Goal: Information Seeking & Learning: Learn about a topic

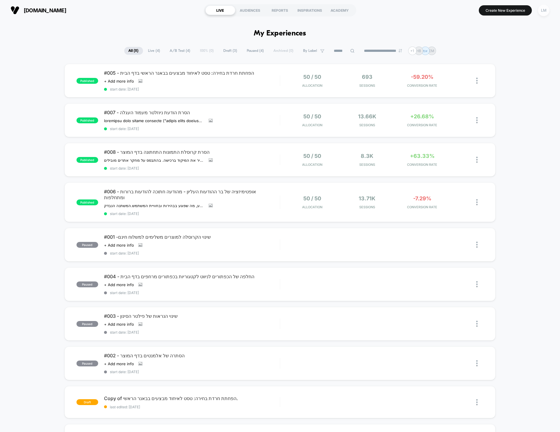
click at [545, 8] on div "LM" at bounding box center [543, 10] width 11 height 11
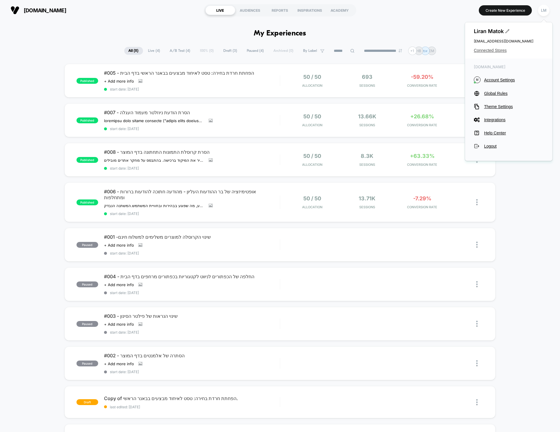
click at [488, 48] on span "Connected Stores" at bounding box center [509, 50] width 70 height 5
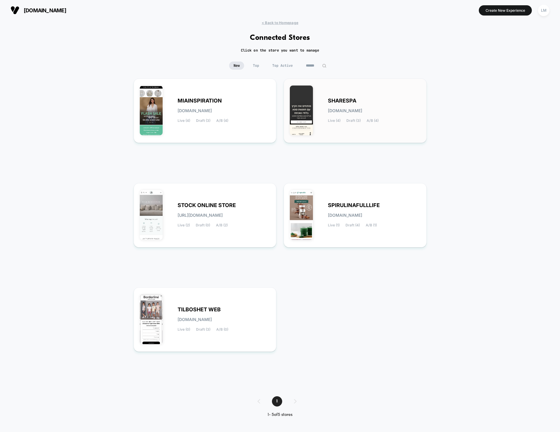
click at [335, 103] on span "SHARESPA" at bounding box center [342, 101] width 28 height 4
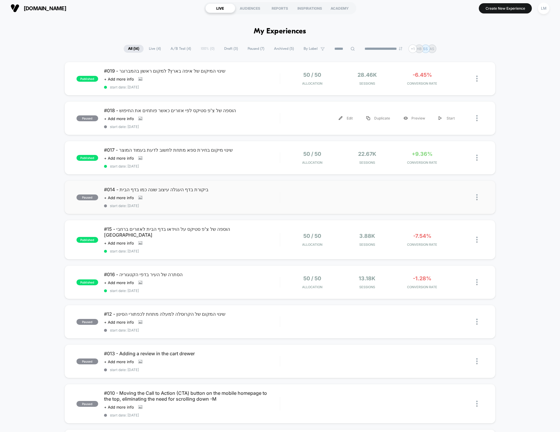
scroll to position [6, 0]
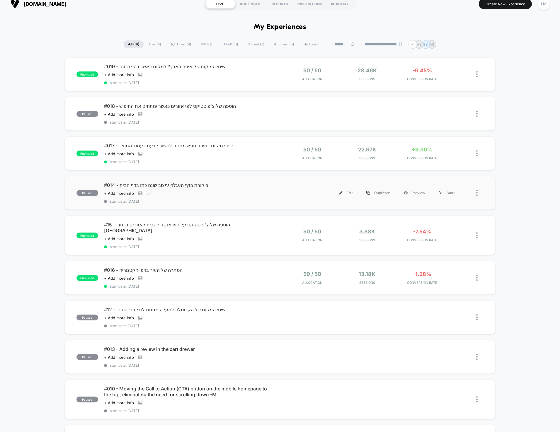
click at [172, 182] on span "#014 - ביקורת בדף העגלה עיצוב שונה כמו בדף הבית" at bounding box center [192, 185] width 176 height 6
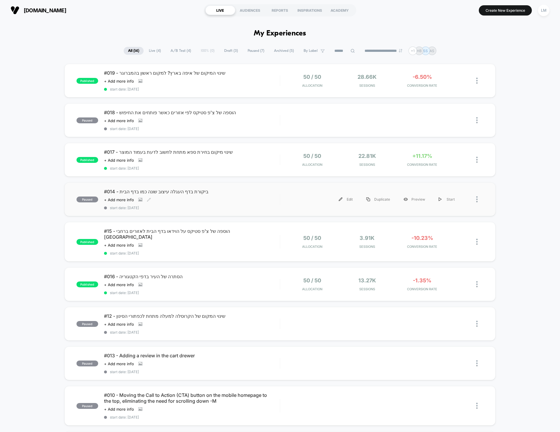
click at [168, 191] on span "#014 - ביקורת בדף העגלה עיצוב שונה כמו בדף הבית" at bounding box center [192, 192] width 176 height 6
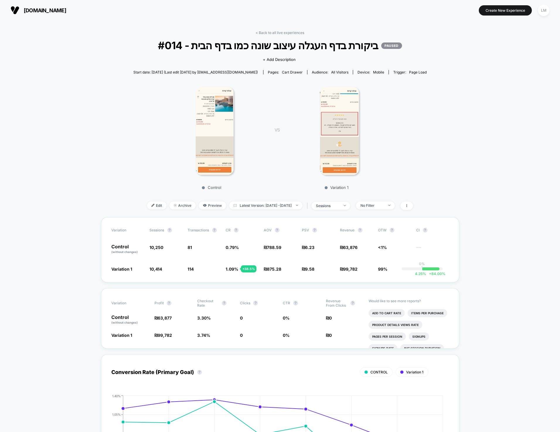
click at [296, 45] on span "#014 - ביקורת בדף העגלה עיצוב שונה כמו בדף הבית PAUSED" at bounding box center [280, 45] width 264 height 12
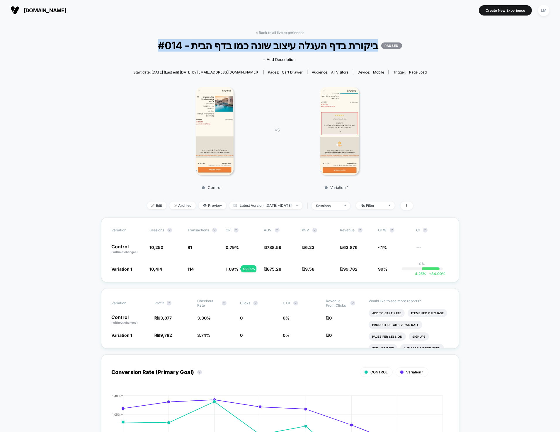
click at [296, 45] on span "#014 - ביקורת בדף העגלה עיצוב שונה כמו בדף הבית PAUSED" at bounding box center [280, 45] width 264 height 12
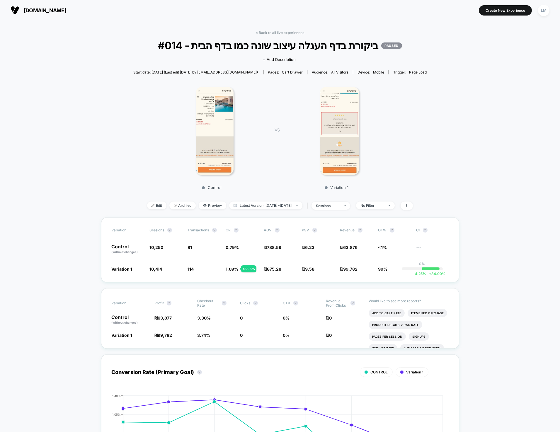
click at [419, 43] on div "< Back to all live experiences #014 - ביקורת בדף העגלה עיצוב שונה כמו בדף הבית …" at bounding box center [279, 123] width 293 height 187
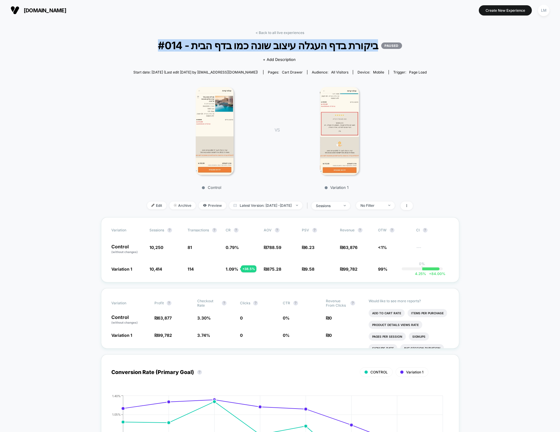
drag, startPoint x: 419, startPoint y: 43, endPoint x: 142, endPoint y: 42, distance: 276.8
click at [142, 42] on div "< Back to all live experiences #014 - ביקורת בדף העגלה עיצוב שונה כמו בדף הבית …" at bounding box center [279, 123] width 293 height 187
drag, startPoint x: 142, startPoint y: 42, endPoint x: 402, endPoint y: 49, distance: 259.9
click at [387, 48] on div "< Back to all live experiences #014 - ביקורת בדף העגלה עיצוב שונה כמו בדף הבית …" at bounding box center [279, 123] width 293 height 187
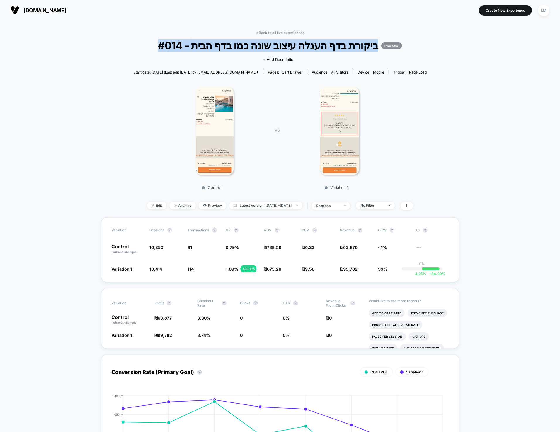
click at [402, 49] on span "#014 - ביקורת בדף העגלה עיצוב שונה כמו בדף הבית PAUSED" at bounding box center [280, 45] width 264 height 12
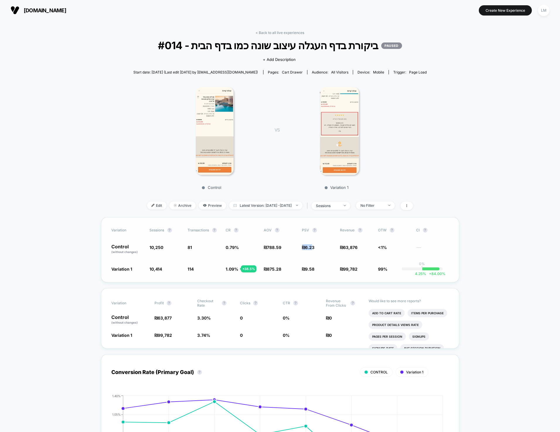
drag, startPoint x: 311, startPoint y: 248, endPoint x: 307, endPoint y: 251, distance: 5.2
click at [302, 249] on span "₪ 6.23" at bounding box center [308, 247] width 13 height 5
drag, startPoint x: 314, startPoint y: 269, endPoint x: 297, endPoint y: 272, distance: 17.9
click at [297, 272] on div "Variation Sessions ? Transactions ? CR ? AOV ? PSV ? Revenue ? OTW ? CI ? Contr…" at bounding box center [280, 249] width 358 height 65
click at [352, 271] on span "99,782" at bounding box center [350, 269] width 14 height 5
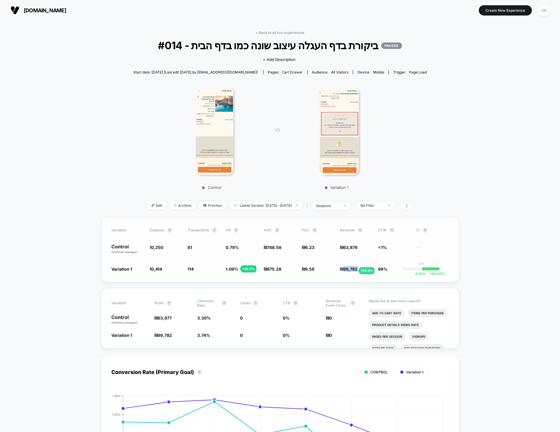
click at [352, 271] on span "99,782" at bounding box center [350, 269] width 14 height 5
click at [351, 248] on span "63,876" at bounding box center [350, 247] width 14 height 5
click at [350, 265] on div "Variation Sessions ? Transactions ? CR ? AOV ? PSV ? Revenue ? OTW ? CI ? Contr…" at bounding box center [280, 249] width 358 height 65
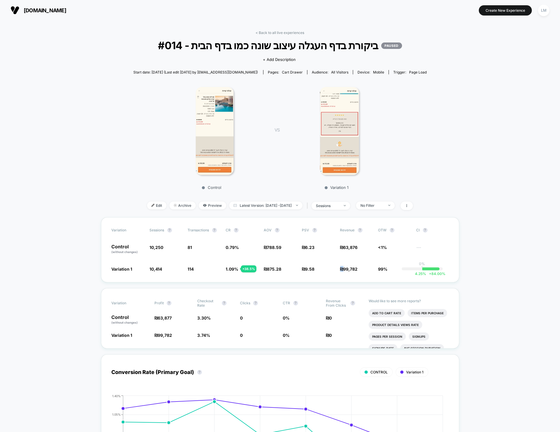
scroll to position [1, 0]
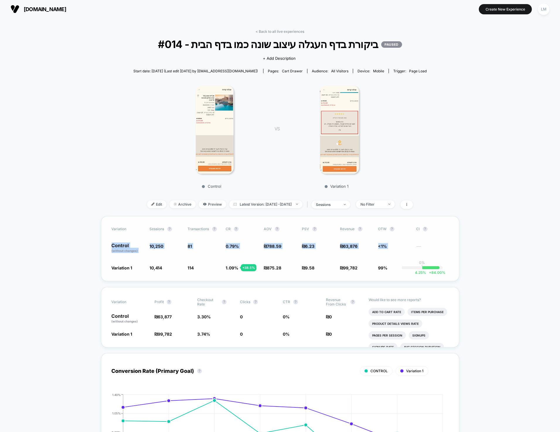
drag, startPoint x: 108, startPoint y: 245, endPoint x: 438, endPoint y: 240, distance: 330.1
click at [438, 240] on div "Variation Sessions ? Transactions ? CR ? AOV ? PSV ? Revenue ? OTW ? CI ? Contr…" at bounding box center [280, 248] width 358 height 65
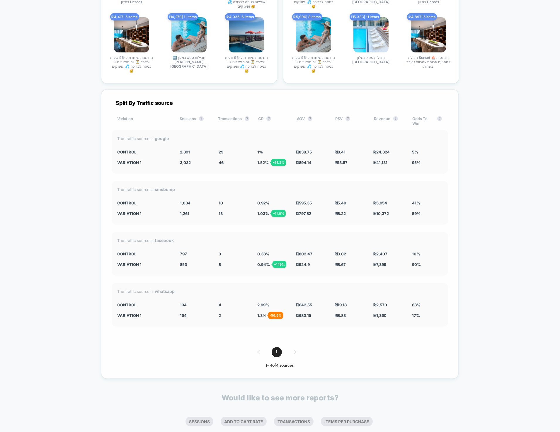
scroll to position [1541, 0]
drag, startPoint x: 161, startPoint y: 91, endPoint x: 213, endPoint y: 92, distance: 51.3
click at [213, 92] on div "Split By Traffic source Variation Sessions ? Transactions ? CR ? AOV ? PSV ? Re…" at bounding box center [279, 234] width 357 height 289
drag, startPoint x: 177, startPoint y: 137, endPoint x: 202, endPoint y: 155, distance: 30.9
click at [202, 156] on div "The traffic source is: google CONTROL 2,891 29 1 % ₪ 838.75 ₪ 8.41 ₪ 24,324 5% …" at bounding box center [280, 152] width 336 height 44
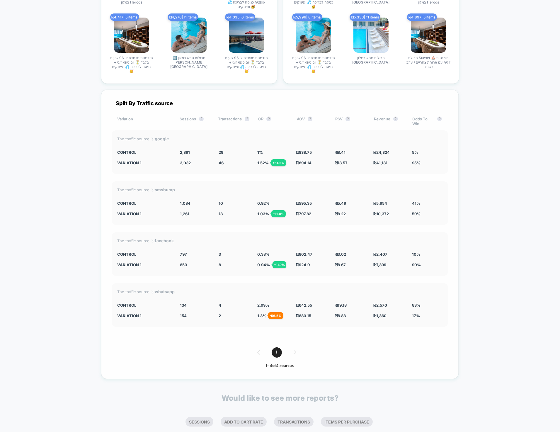
drag, startPoint x: 159, startPoint y: 127, endPoint x: 187, endPoint y: 127, distance: 28.4
click at [187, 136] on div "The traffic source is: google" at bounding box center [279, 138] width 325 height 5
drag, startPoint x: 162, startPoint y: 179, endPoint x: 185, endPoint y: 178, distance: 23.4
click at [185, 187] on div "The traffic source is: smsbump" at bounding box center [279, 189] width 325 height 5
drag, startPoint x: 175, startPoint y: 241, endPoint x: 218, endPoint y: 246, distance: 43.0
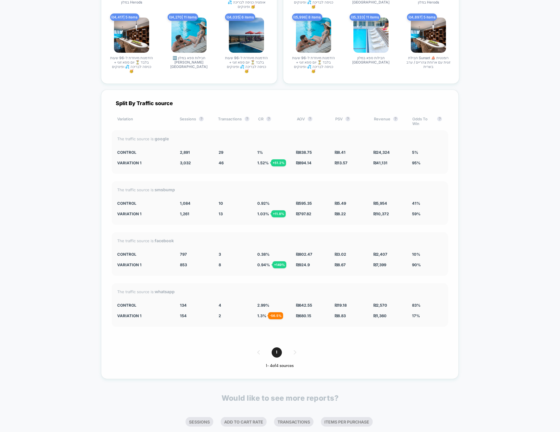
click at [229, 251] on div "The traffic source is: facebook CONTROL 797 3 0.38 % ₪ 802.47 ₪ 3.02 ₪ 2,407 10…" at bounding box center [280, 254] width 336 height 44
drag, startPoint x: 155, startPoint y: 278, endPoint x: 188, endPoint y: 279, distance: 33.4
click at [188, 289] on div "The traffic source is: whatsapp" at bounding box center [279, 291] width 325 height 5
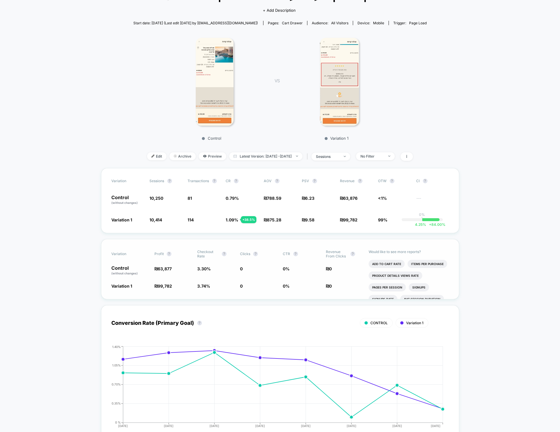
scroll to position [0, 0]
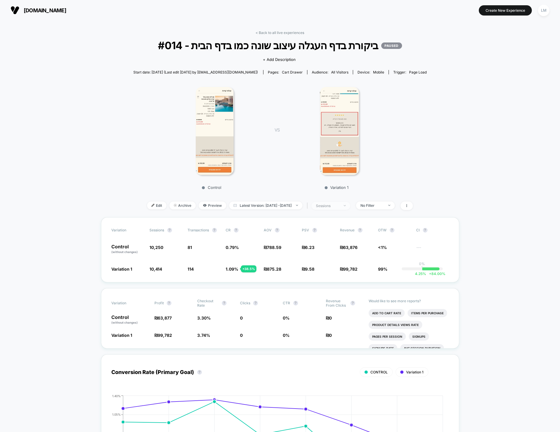
click at [339, 207] on div "sessions" at bounding box center [327, 206] width 23 height 4
click at [339, 206] on div "sessions" at bounding box center [327, 206] width 23 height 4
click at [387, 208] on span "No Filter" at bounding box center [375, 206] width 39 height 8
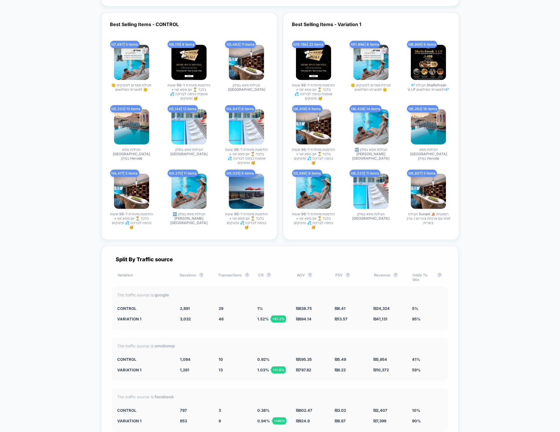
scroll to position [1589, 0]
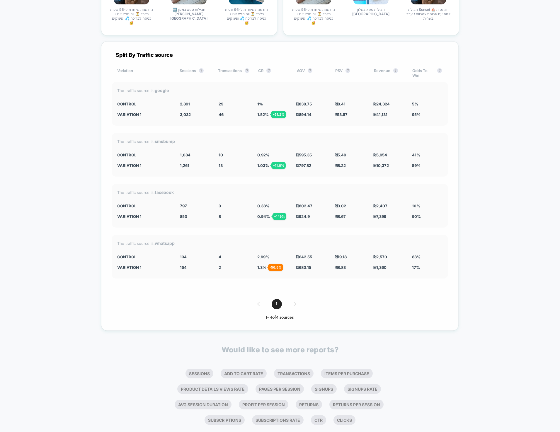
drag, startPoint x: 155, startPoint y: 178, endPoint x: 177, endPoint y: 182, distance: 22.5
click at [177, 184] on div "The traffic source is: facebook CONTROL 797 3 0.38 % ₪ 802.47 ₪ 3.02 ₪ 2,407 10…" at bounding box center [280, 206] width 336 height 44
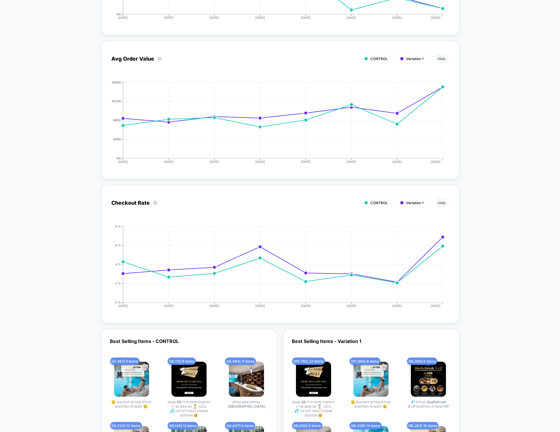
scroll to position [0, 0]
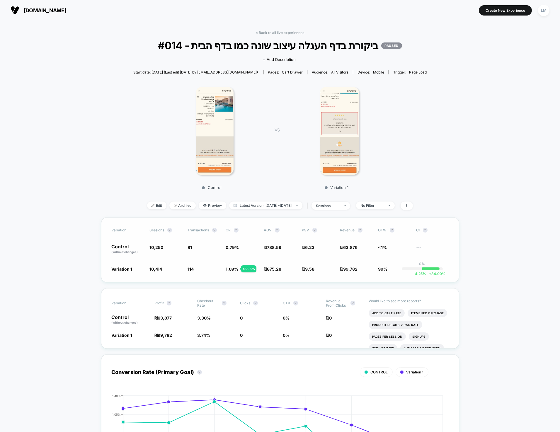
drag, startPoint x: 380, startPoint y: 214, endPoint x: 382, endPoint y: 229, distance: 14.9
click at [380, 215] on div "< Back to all live experiences #014 - ביקורת בדף העגלה עיצוב שונה כמו בדף הבית …" at bounding box center [279, 123] width 293 height 187
click at [402, 211] on div "< Back to all live experiences #014 - ביקורת בדף העגלה עיצוב שונה כמו בדף הבית …" at bounding box center [279, 123] width 293 height 187
drag, startPoint x: 374, startPoint y: 268, endPoint x: 411, endPoint y: 264, distance: 37.1
click at [411, 264] on div "Variation Sessions ? Transactions ? CR ? AOV ? PSV ? Revenue ? OTW ? CI ? Contr…" at bounding box center [280, 249] width 358 height 65
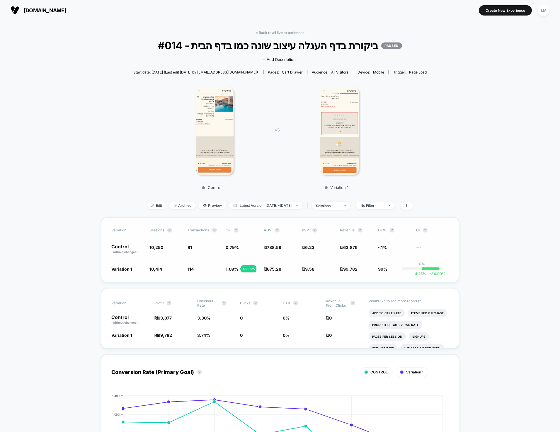
click at [381, 268] on span "99%" at bounding box center [382, 269] width 9 height 5
click at [380, 245] on span "<1%" at bounding box center [382, 247] width 9 height 5
drag, startPoint x: 296, startPoint y: 170, endPoint x: 414, endPoint y: 140, distance: 121.8
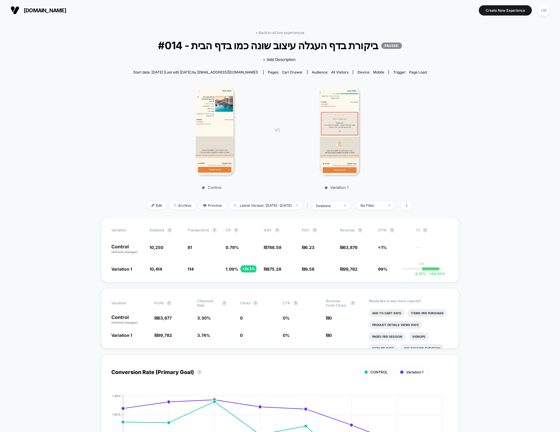
click at [414, 140] on div "Control VS Variation 1" at bounding box center [276, 136] width 293 height 112
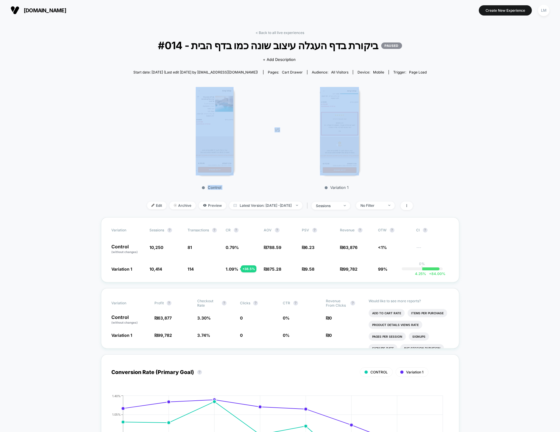
drag, startPoint x: 421, startPoint y: 142, endPoint x: 158, endPoint y: 95, distance: 267.1
click at [156, 96] on div "Control VS Variation 1" at bounding box center [276, 136] width 293 height 112
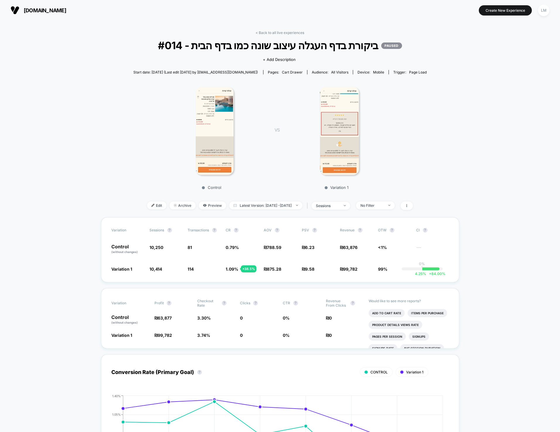
click at [64, 10] on button "[DOMAIN_NAME]" at bounding box center [38, 10] width 59 height 9
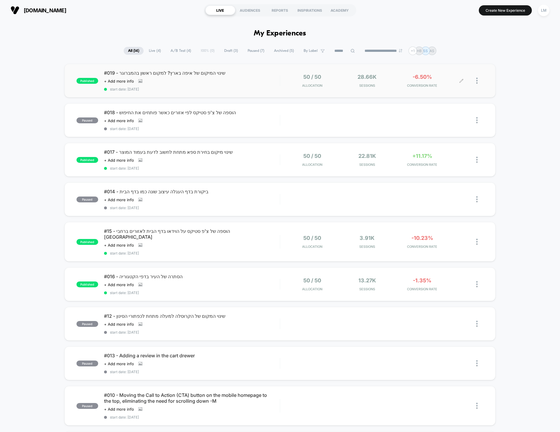
drag, startPoint x: 443, startPoint y: 75, endPoint x: 401, endPoint y: 75, distance: 41.6
click at [401, 75] on div "-6.50% CONVERSION RATE" at bounding box center [422, 81] width 52 height 14
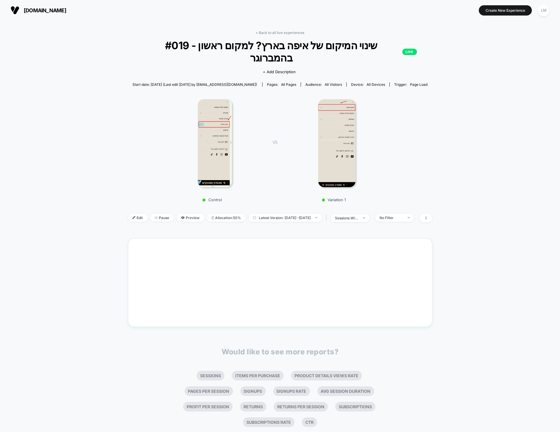
drag, startPoint x: 426, startPoint y: 83, endPoint x: 424, endPoint y: 87, distance: 4.9
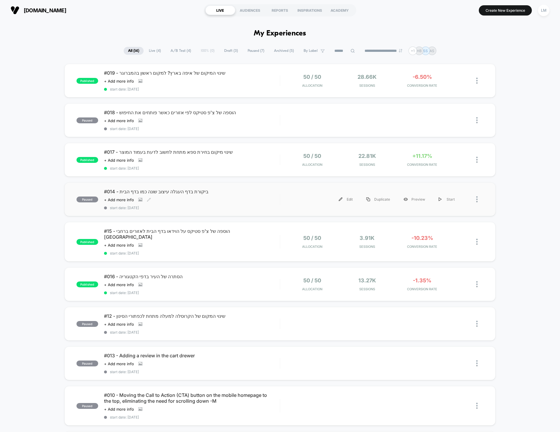
click at [168, 193] on span "#014 - ביקורת בדף העגלה עיצוב שונה כמו בדף הבית" at bounding box center [192, 192] width 176 height 6
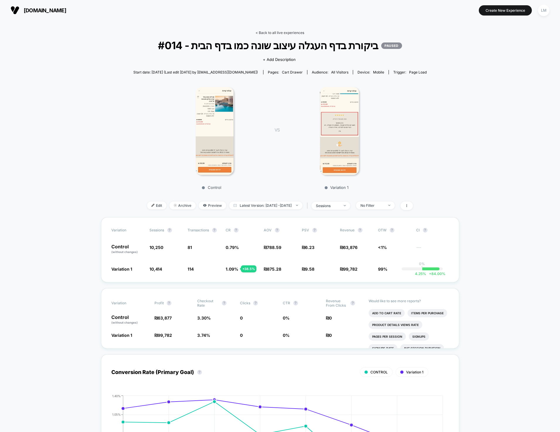
click at [282, 31] on link "< Back to all live experiences" at bounding box center [280, 32] width 49 height 4
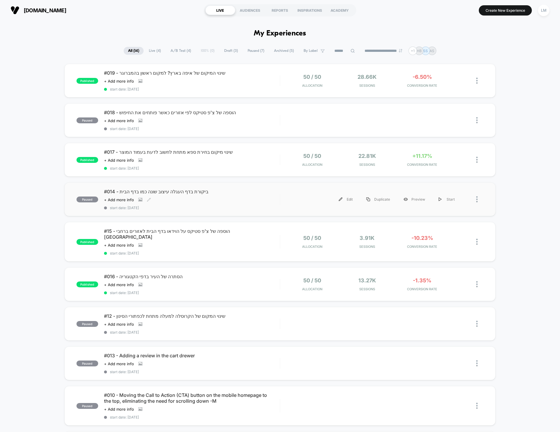
click at [132, 189] on span "#014 - ביקורת בדף העגלה עיצוב שונה כמו בדף הבית" at bounding box center [192, 192] width 176 height 6
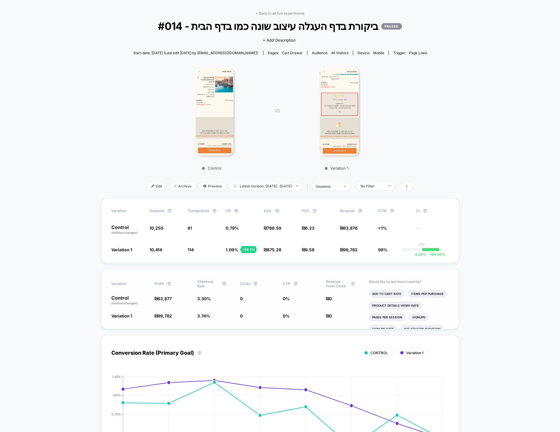
scroll to position [24, 0]
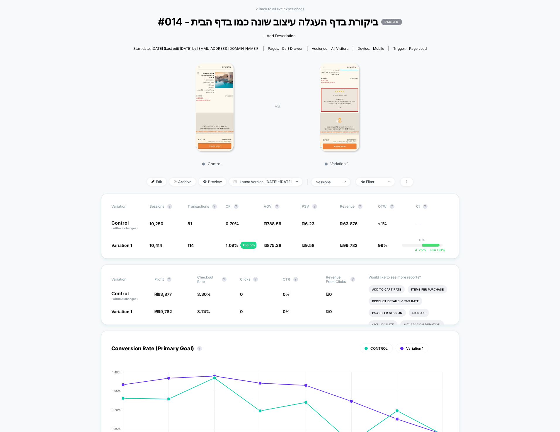
drag, startPoint x: 261, startPoint y: 216, endPoint x: 255, endPoint y: 220, distance: 7.5
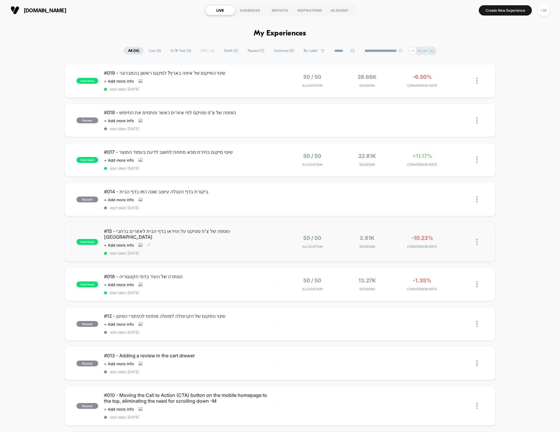
click at [175, 232] on span "#15 - הוספה של צ'פ סטיקס על הוידאו בדף הבית לאזורים ברחבי [GEOGRAPHIC_DATA]" at bounding box center [192, 234] width 176 height 12
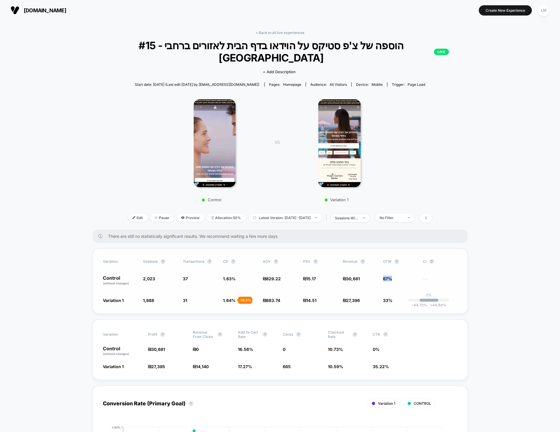
drag, startPoint x: 388, startPoint y: 266, endPoint x: 372, endPoint y: 266, distance: 15.8
click at [372, 276] on div "Control (without changes) 2,023 37 1.83 % ₪ 829.22 ₪ 15.17 ₪ 30,681 67% ---" at bounding box center [280, 281] width 354 height 10
drag, startPoint x: 362, startPoint y: 291, endPoint x: 338, endPoint y: 289, distance: 23.9
click at [338, 289] on div "Variation Sessions ? Transactions ? CR ? AOV ? PSV ? Revenue ? OTW ? CI ? Contr…" at bounding box center [280, 281] width 375 height 65
click at [338, 297] on div "Variation 1 1,888 - 6.7 % 31 - 10.2 % 1.64 % - 10.2 % ₪ 883.74 + 6.6 % ₪ 14.51 …" at bounding box center [280, 300] width 354 height 6
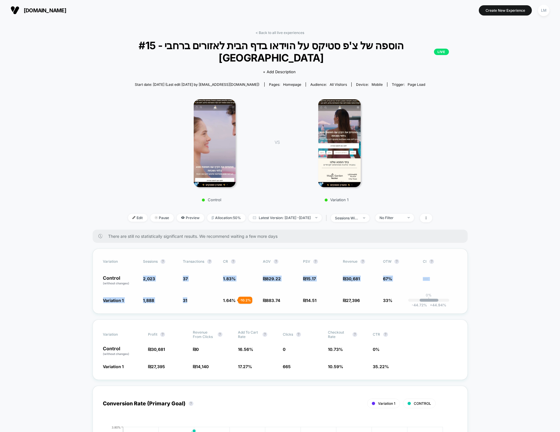
drag, startPoint x: 200, startPoint y: 290, endPoint x: 175, endPoint y: 262, distance: 38.0
click at [175, 262] on div "Variation Sessions ? Transactions ? CR ? AOV ? PSV ? Revenue ? OTW ? CI ? Contr…" at bounding box center [280, 281] width 375 height 65
drag, startPoint x: 356, startPoint y: 288, endPoint x: 344, endPoint y: 286, distance: 11.5
click at [346, 298] on span "27,396" at bounding box center [353, 300] width 14 height 5
click at [361, 294] on div "Variation Sessions ? Transactions ? CR ? AOV ? PSV ? Revenue ? OTW ? CI ? Contr…" at bounding box center [280, 281] width 375 height 65
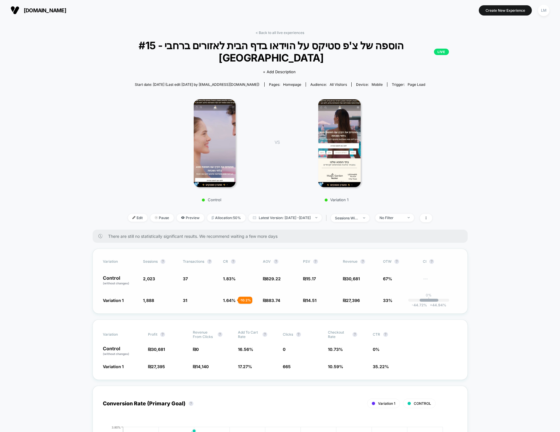
drag, startPoint x: 431, startPoint y: 286, endPoint x: 421, endPoint y: 276, distance: 13.7
click at [422, 297] on div "Variation 1 1,888 - 6.7 % 31 - 10.2 % 1.64 % - 10.2 % ₪ 883.74 + 6.6 % ₪ 14.51 …" at bounding box center [280, 300] width 354 height 6
click at [279, 234] on span "There are still no statistically significant results. We recommend waiting a fe…" at bounding box center [281, 236] width 347 height 5
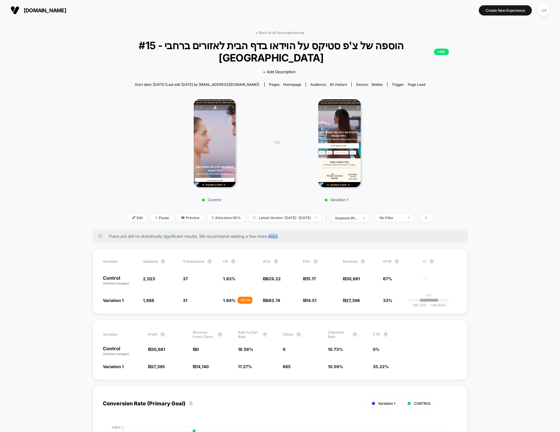
click at [279, 234] on span "There are still no statistically significant results. We recommend waiting a fe…" at bounding box center [281, 236] width 347 height 5
click at [179, 234] on span "There are still no statistically significant results. We recommend waiting a fe…" at bounding box center [281, 236] width 347 height 5
drag, startPoint x: 212, startPoint y: 223, endPoint x: 298, endPoint y: 221, distance: 86.4
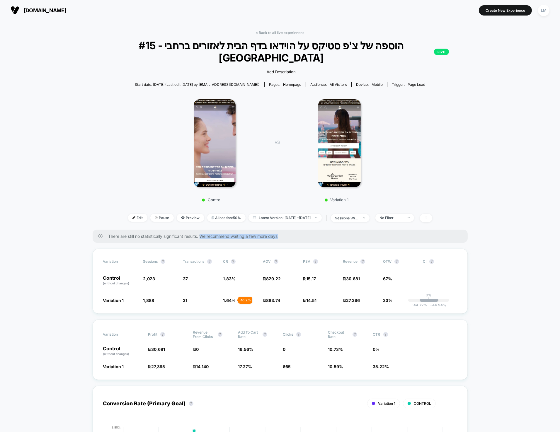
click at [298, 234] on span "There are still no statistically significant results. We recommend waiting a fe…" at bounding box center [281, 236] width 347 height 5
click at [303, 234] on span "There are still no statistically significant results. We recommend waiting a fe…" at bounding box center [281, 236] width 347 height 5
click at [258, 31] on link "< Back to all live experiences" at bounding box center [280, 32] width 49 height 4
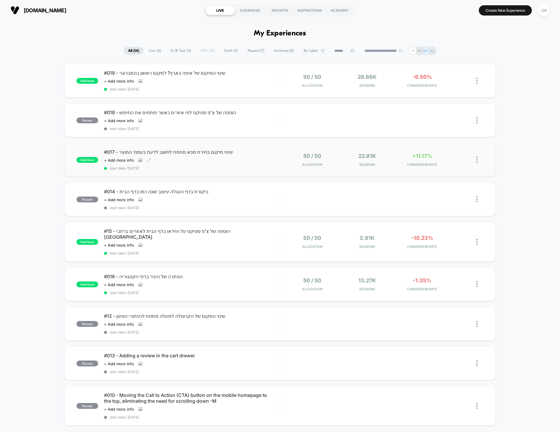
click at [156, 153] on span "#017 - שינוי מיקום בחירת ספא מתחת לחשוב לדעת בעמוד המוצר" at bounding box center [192, 152] width 176 height 6
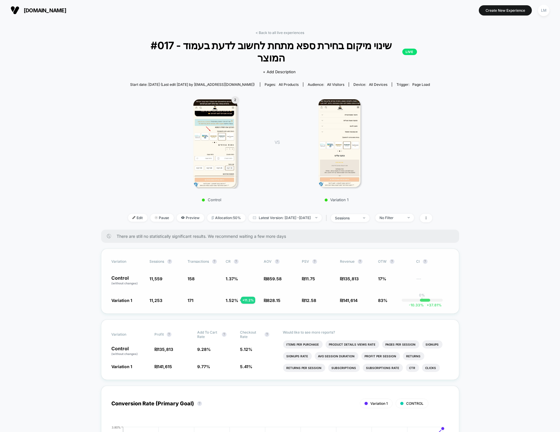
click at [249, 297] on div "+ 11.2 %" at bounding box center [248, 300] width 14 height 7
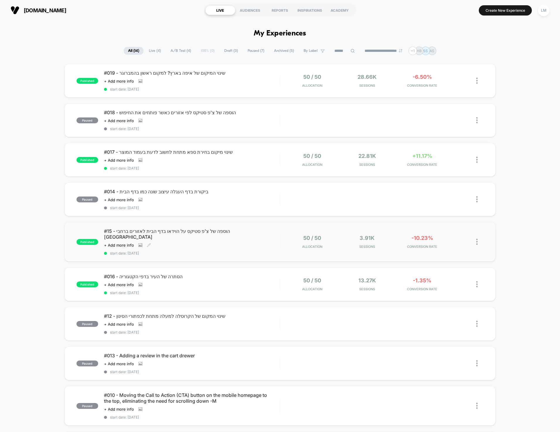
click at [192, 235] on div "#15 - הוספה של צ'פ סטיקס על הוידאו בדף הבית לאזורים ברחבי [GEOGRAPHIC_DATA] Cli…" at bounding box center [192, 241] width 176 height 27
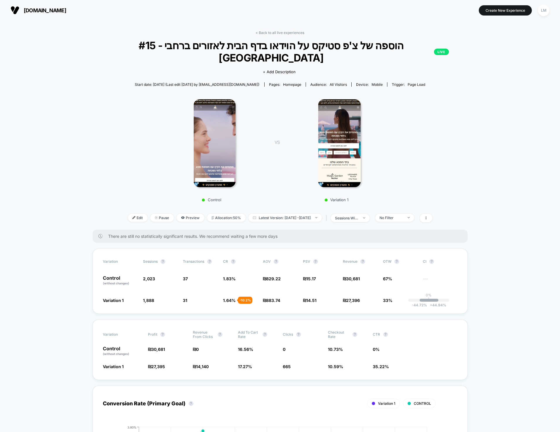
drag, startPoint x: 197, startPoint y: 233, endPoint x: 200, endPoint y: 229, distance: 4.8
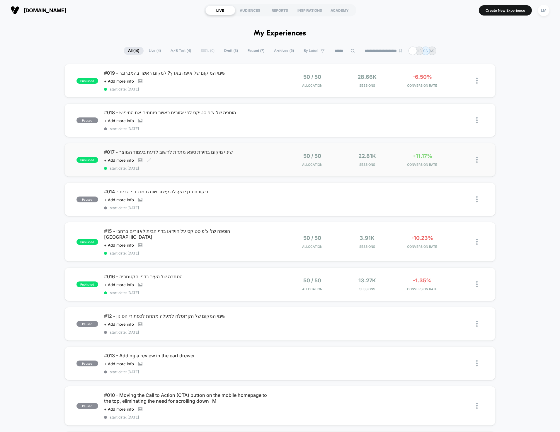
click at [161, 151] on span "#017 - שינוי מיקום בחירת ספא מתחת לחשוב לדעת בעמוד המוצר" at bounding box center [192, 152] width 176 height 6
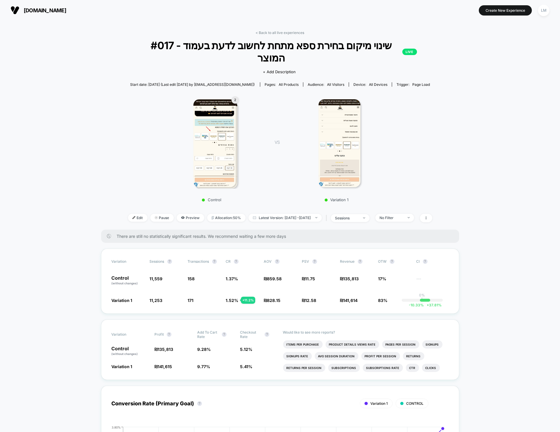
click at [372, 48] on span "#017 - שינוי מיקום בחירת ספא מתחת לחשוב לדעת בעמוד המוצר LIVE" at bounding box center [280, 51] width 274 height 25
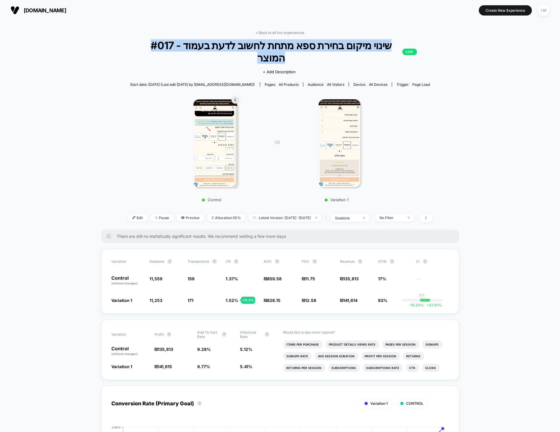
click at [372, 48] on span "#017 - שינוי מיקום בחירת ספא מתחת לחשוב לדעת בעמוד המוצר LIVE" at bounding box center [280, 51] width 274 height 25
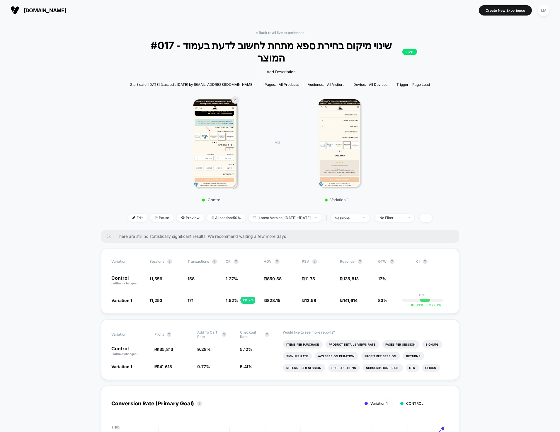
click at [424, 129] on div "2 Control VS Variation 1" at bounding box center [277, 149] width 304 height 112
click at [336, 299] on div "Variation Sessions ? Transactions ? CR ? AOV ? PSV ? Revenue ? OTW ? CI ? Contr…" at bounding box center [280, 281] width 358 height 65
click at [327, 82] on span "All Visitors" at bounding box center [335, 84] width 17 height 4
click at [369, 82] on span "all devices" at bounding box center [378, 84] width 18 height 4
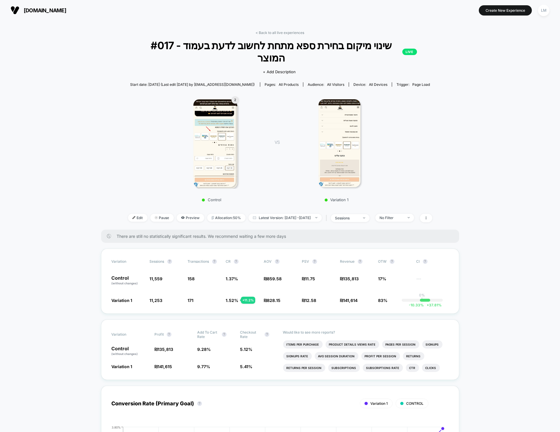
click at [405, 79] on div "Start date: [DATE] (Last edit [DATE] by [EMAIL_ADDRESS][DOMAIN_NAME]) Pages: al…" at bounding box center [280, 84] width 304 height 10
click at [412, 82] on span "Page Load" at bounding box center [421, 84] width 18 height 4
click at [323, 79] on div "Start date: [DATE] (Last edit [DATE] by [EMAIL_ADDRESS][DOMAIN_NAME]) Pages: al…" at bounding box center [280, 84] width 304 height 10
click at [405, 214] on span "No Filter" at bounding box center [394, 218] width 39 height 8
click at [395, 254] on div "Mobile Visitors ? Desktop Visitors ? Returning Visitors ? New Visitors ? No Fil…" at bounding box center [403, 259] width 72 height 89
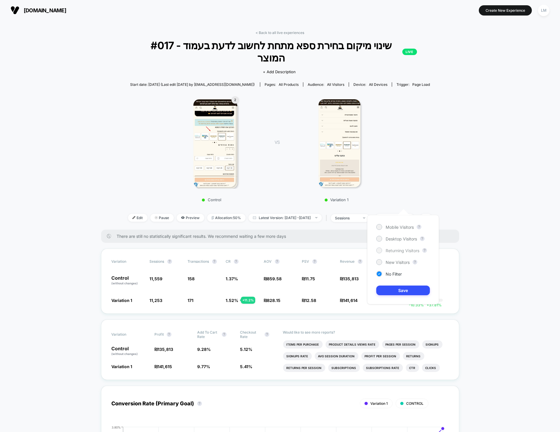
click at [395, 252] on span "Returning Visitors" at bounding box center [402, 250] width 34 height 5
click at [401, 291] on button "Save" at bounding box center [403, 291] width 54 height 10
click at [251, 297] on div "- 4.9 %" at bounding box center [247, 300] width 13 height 7
click at [399, 216] on div "Returning Visitors" at bounding box center [391, 218] width 23 height 4
click at [397, 264] on span "New Visitors" at bounding box center [397, 262] width 24 height 5
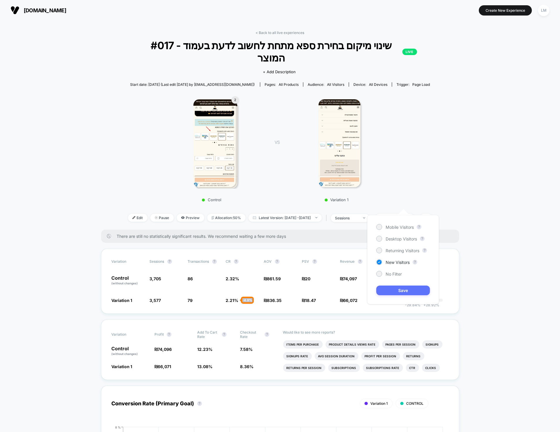
click at [402, 291] on button "Save" at bounding box center [403, 291] width 54 height 10
click at [245, 297] on div "+ 30.7 %" at bounding box center [248, 300] width 15 height 7
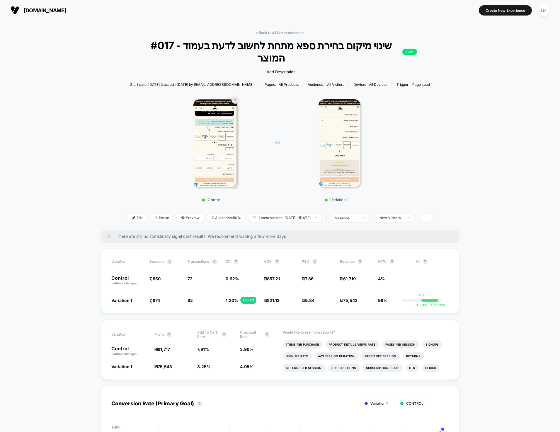
click at [410, 214] on span "New Visitors" at bounding box center [394, 218] width 39 height 8
click at [406, 227] on span "Mobile Visitors" at bounding box center [399, 227] width 28 height 5
click at [398, 294] on button "Save" at bounding box center [403, 291] width 54 height 10
click at [252, 297] on div "+ 14.6 %" at bounding box center [247, 300] width 15 height 7
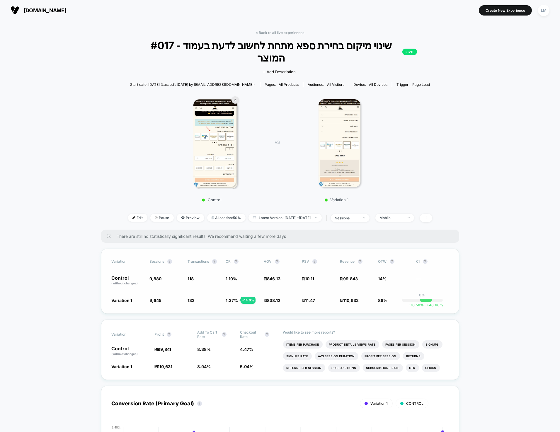
click at [248, 297] on div "+ 14.6 %" at bounding box center [247, 300] width 15 height 7
click at [397, 216] on div "Mobile" at bounding box center [391, 218] width 23 height 4
click at [396, 238] on span "Desktop Visitors" at bounding box center [400, 238] width 31 height 5
click at [397, 291] on button "Save" at bounding box center [403, 291] width 54 height 10
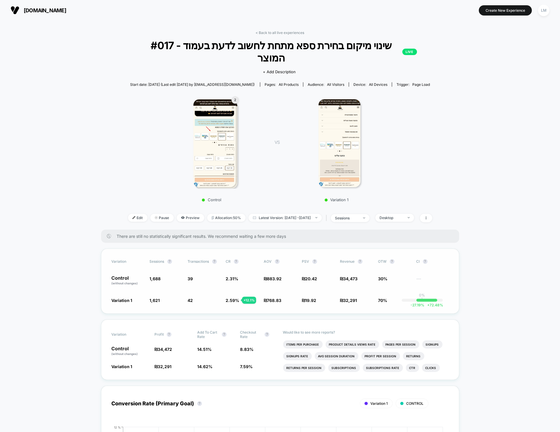
click at [252, 297] on div "+ 12.1 %" at bounding box center [249, 300] width 14 height 7
click at [251, 297] on div "+ 12.1 %" at bounding box center [249, 300] width 14 height 7
click at [410, 201] on div "< Back to all live experiences #017 - שינוי מיקום בחירת ספא מתחת לחשוב לדעת בעמ…" at bounding box center [280, 129] width 304 height 199
click at [403, 216] on div "Desktop" at bounding box center [391, 218] width 23 height 4
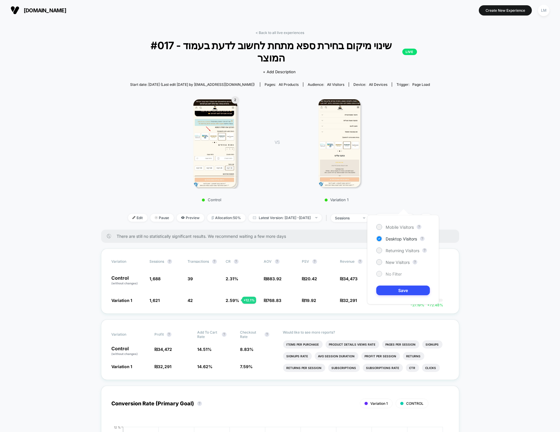
click at [390, 273] on span "No Filter" at bounding box center [393, 274] width 16 height 5
drag, startPoint x: 397, startPoint y: 297, endPoint x: 397, endPoint y: 290, distance: 6.7
click at [397, 297] on div "Mobile Visitors ? Desktop Visitors ? Returning Visitors ? New Visitors ? No Fil…" at bounding box center [403, 259] width 72 height 89
click at [397, 290] on button "Save" at bounding box center [403, 291] width 54 height 10
drag, startPoint x: 515, startPoint y: 39, endPoint x: 518, endPoint y: 36, distance: 3.5
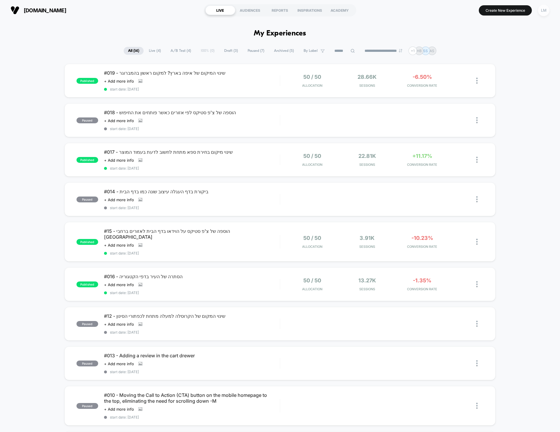
click at [546, 10] on div "LM" at bounding box center [543, 10] width 11 height 11
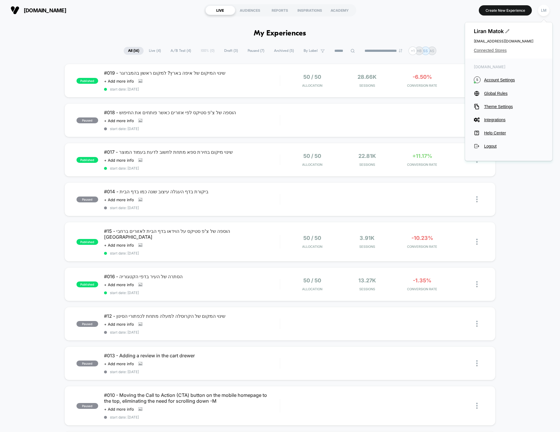
click at [483, 52] on span "Connected Stores" at bounding box center [509, 50] width 70 height 5
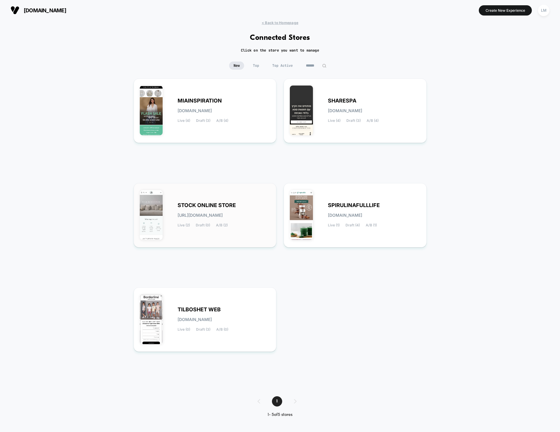
click at [181, 203] on span "STOCK ONLINE STORE" at bounding box center [207, 205] width 58 height 4
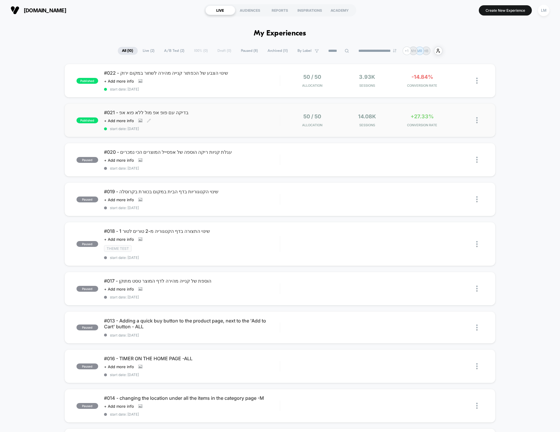
click at [160, 111] on span "#021 - בדיקה עם פופ אפ מול ללא פוא אפ" at bounding box center [192, 113] width 176 height 6
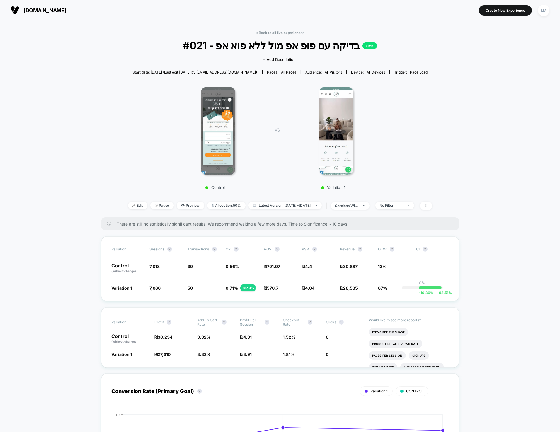
click at [231, 296] on div "Variation Sessions ? Transactions ? CR ? AOV ? PSV ? Revenue ? OTW ? CI ? Contr…" at bounding box center [280, 268] width 358 height 65
click at [206, 271] on span "39" at bounding box center [204, 268] width 32 height 10
drag, startPoint x: 105, startPoint y: 257, endPoint x: 265, endPoint y: 280, distance: 161.6
click at [265, 280] on div "Variation Sessions ? Transactions ? CR ? AOV ? PSV ? Revenue ? OTW ? CI ? Contr…" at bounding box center [280, 268] width 358 height 65
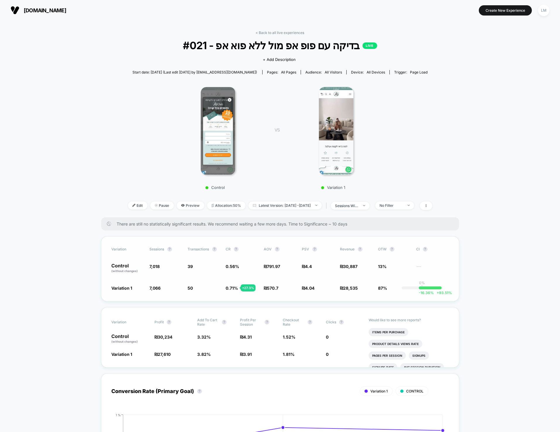
click at [289, 286] on span "₪ 570.7 - 27.9 %" at bounding box center [280, 288] width 32 height 6
drag, startPoint x: 339, startPoint y: 291, endPoint x: 138, endPoint y: 261, distance: 203.2
click at [138, 261] on div "Variation Sessions ? Transactions ? CR ? AOV ? PSV ? Revenue ? OTW ? CI ? Contr…" at bounding box center [280, 268] width 358 height 65
click at [191, 272] on span "39" at bounding box center [204, 268] width 32 height 10
click at [252, 276] on div "Variation Sessions ? Transactions ? CR ? AOV ? PSV ? Revenue ? OTW ? CI ? Contr…" at bounding box center [280, 268] width 358 height 65
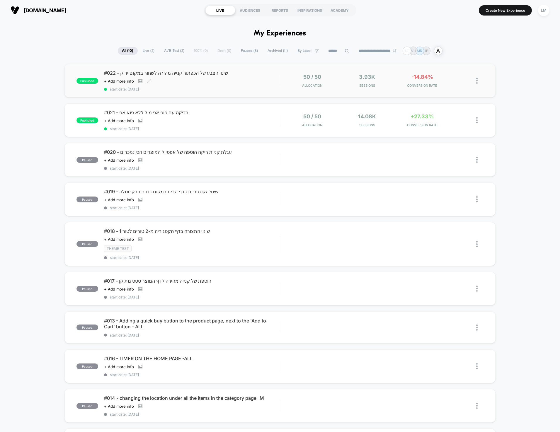
click at [181, 72] on span "#022 - שינוי הצבע של הכפתור קנייה מהירה לשחור במקום ירוק" at bounding box center [192, 73] width 176 height 6
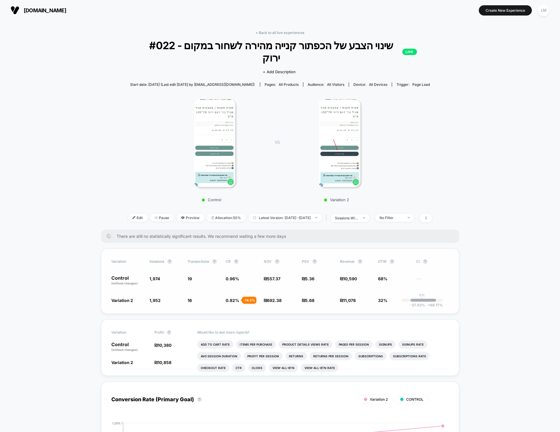
click at [232, 283] on div "Variation Sessions ? Transactions ? CR ? AOV ? PSV ? Revenue ? OTW ? CI ? Contr…" at bounding box center [280, 281] width 358 height 65
click at [286, 277] on div "Variation Sessions ? Transactions ? CR ? AOV ? PSV ? Revenue ? OTW ? CI ? Contr…" at bounding box center [280, 281] width 358 height 65
click at [334, 275] on div "Variation Sessions ? Transactions ? CR ? AOV ? PSV ? Revenue ? OTW ? CI ? Contr…" at bounding box center [280, 281] width 358 height 65
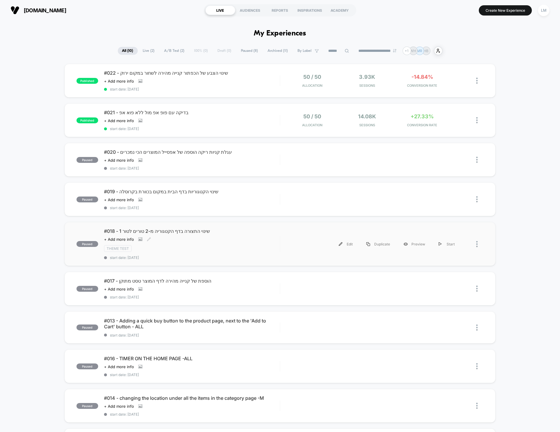
click at [171, 231] on span "#018 - שינוי התצורה בדף הקטגוריה מ-2 טורים לטור 1" at bounding box center [192, 231] width 176 height 6
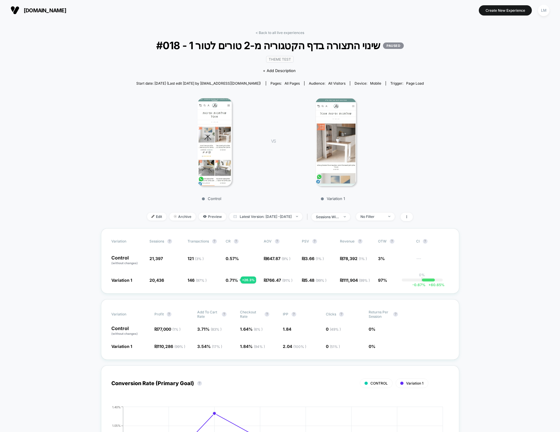
click at [211, 152] on img at bounding box center [214, 142] width 34 height 88
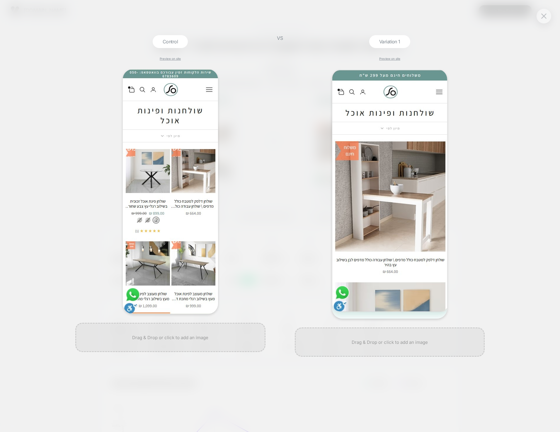
drag, startPoint x: 484, startPoint y: 219, endPoint x: 474, endPoint y: 223, distance: 10.4
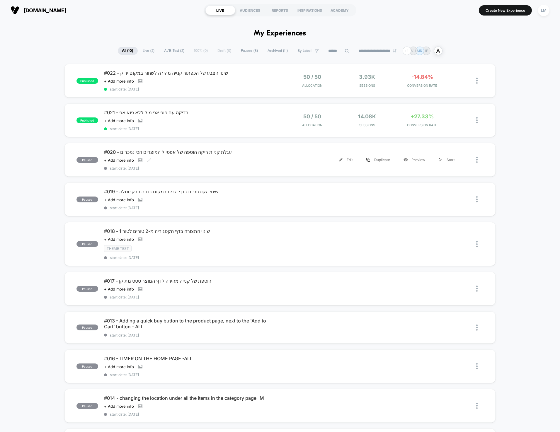
drag, startPoint x: 261, startPoint y: 184, endPoint x: 262, endPoint y: 189, distance: 4.5
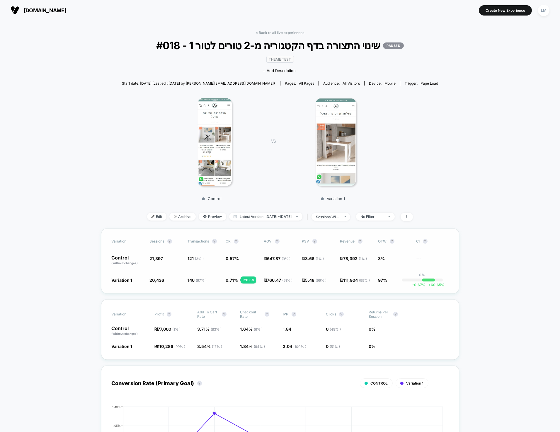
click at [233, 271] on div "Variation Sessions ? Transactions ? CR ? AOV ? PSV ? Revenue ? OTW ? CI ? Contr…" at bounding box center [280, 260] width 358 height 65
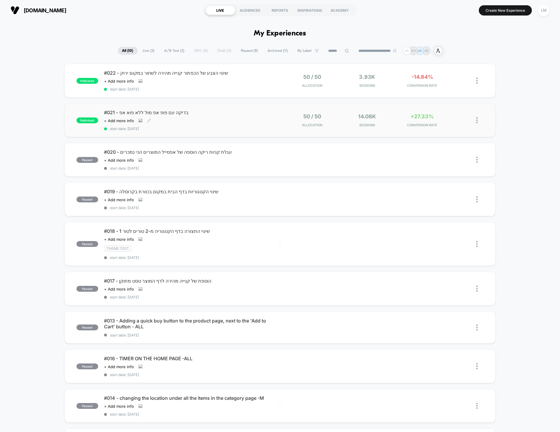
scroll to position [1, 0]
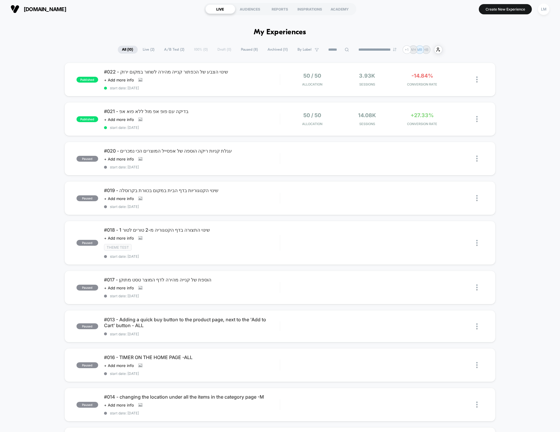
click at [256, 33] on h1 "My Experiences" at bounding box center [280, 32] width 52 height 8
drag, startPoint x: 243, startPoint y: 32, endPoint x: 350, endPoint y: 25, distance: 107.2
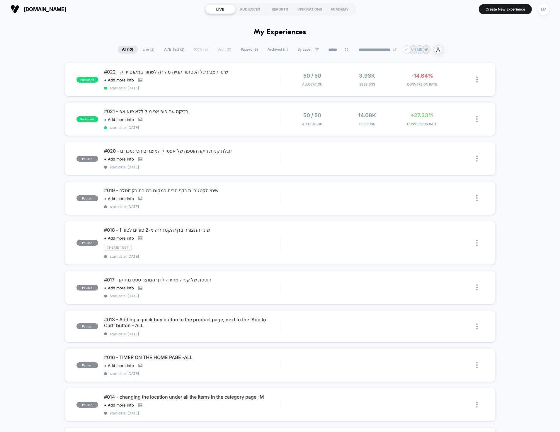
drag, startPoint x: 342, startPoint y: 29, endPoint x: 218, endPoint y: 28, distance: 123.6
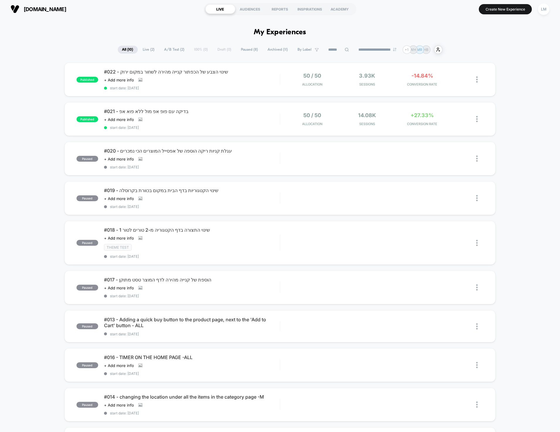
drag, startPoint x: 284, startPoint y: 95, endPoint x: 280, endPoint y: 96, distance: 3.5
click at [545, 11] on div "LM" at bounding box center [543, 9] width 11 height 11
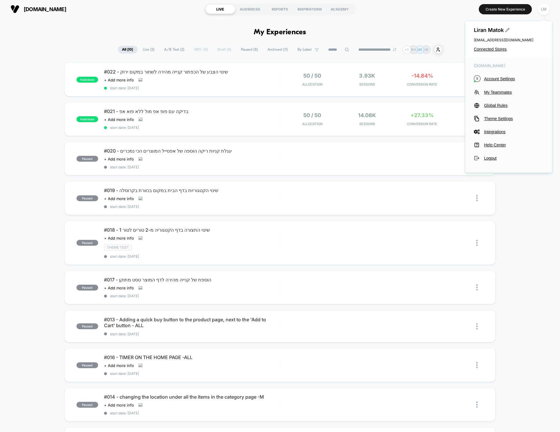
click at [501, 46] on div "[PERSON_NAME] [EMAIL_ADDRESS][DOMAIN_NAME] Connected Stores" at bounding box center [508, 39] width 87 height 36
click at [500, 47] on span "Connected Stores" at bounding box center [509, 49] width 70 height 5
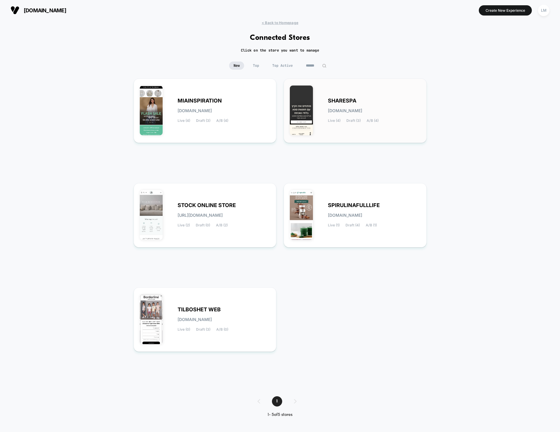
click at [359, 95] on div "SHARESPA [DOMAIN_NAME] Live (4) Draft (3) A/B (4)" at bounding box center [355, 111] width 131 height 52
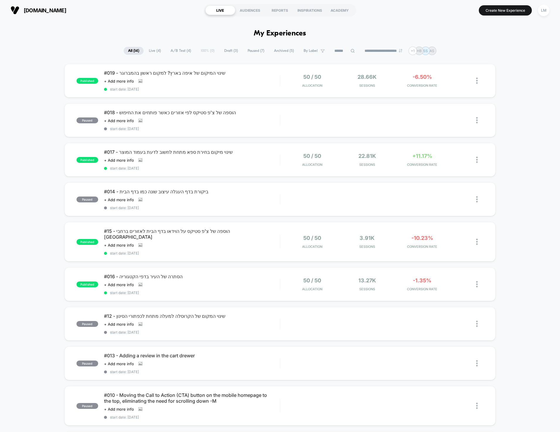
click at [544, 13] on div "LM" at bounding box center [543, 10] width 11 height 11
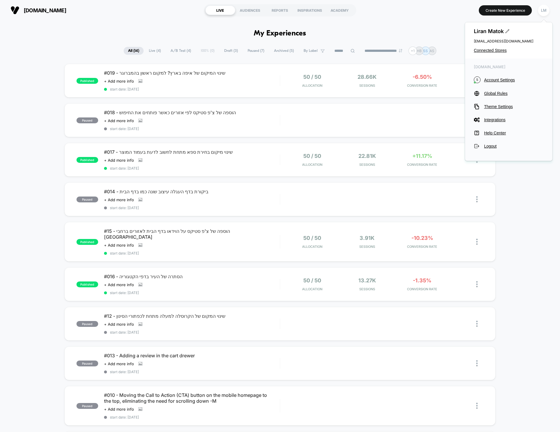
click at [494, 47] on div "[PERSON_NAME] [EMAIL_ADDRESS][DOMAIN_NAME] Connected Stores" at bounding box center [508, 40] width 87 height 36
click at [494, 49] on span "Connected Stores" at bounding box center [509, 50] width 70 height 5
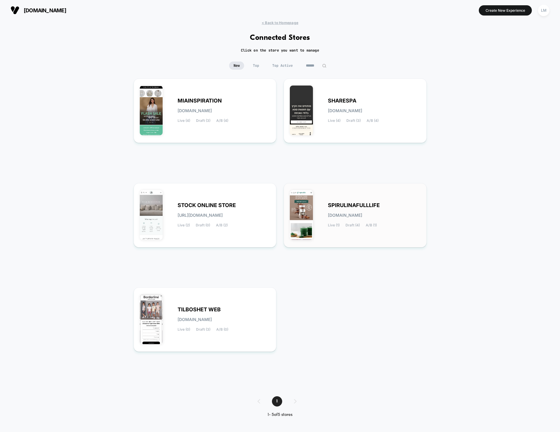
click at [346, 194] on div "SPIRULINAFULLLIFE [DOMAIN_NAME] Live (1) Draft (4) A/B (1)" at bounding box center [355, 215] width 131 height 52
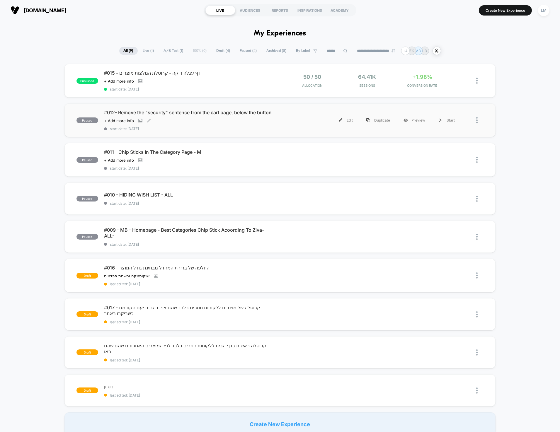
click at [176, 113] on span "#012- Remove the "security" sentence from the cart page, below the button" at bounding box center [192, 113] width 176 height 6
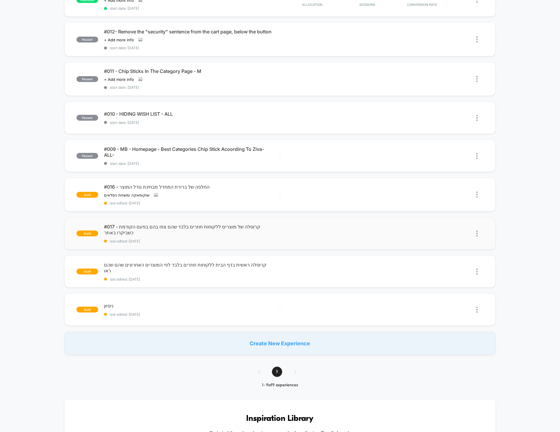
scroll to position [81, 0]
click at [168, 185] on span "#016 - החלפה של ברירת המחדל מבחינת גודל המוצר" at bounding box center [192, 187] width 176 height 6
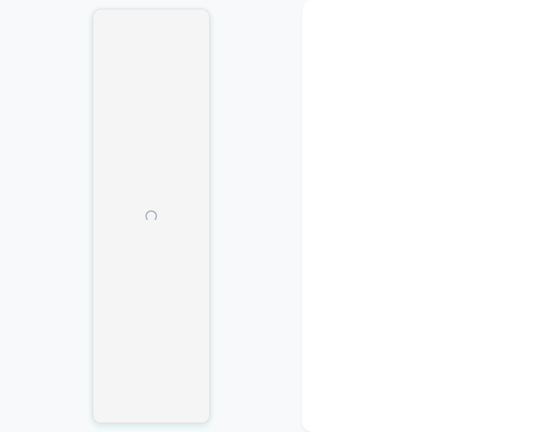
drag, startPoint x: 252, startPoint y: 206, endPoint x: 245, endPoint y: 209, distance: 6.8
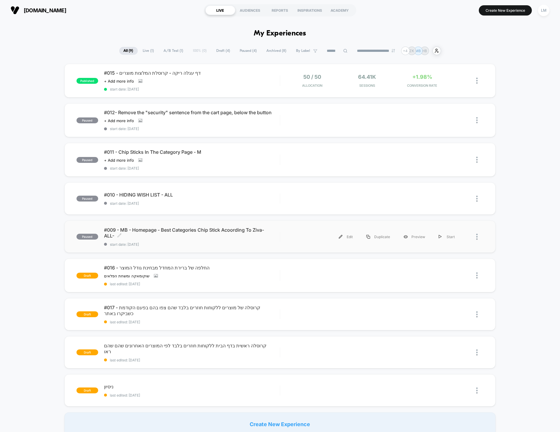
click at [169, 230] on span "#009 - MB - Homepage - Best Categories Chip Stick Acoording To Ziva- ALL- Click…" at bounding box center [192, 233] width 176 height 12
drag, startPoint x: 542, startPoint y: 9, endPoint x: 542, endPoint y: 16, distance: 6.2
click at [542, 9] on div "LM" at bounding box center [543, 10] width 11 height 11
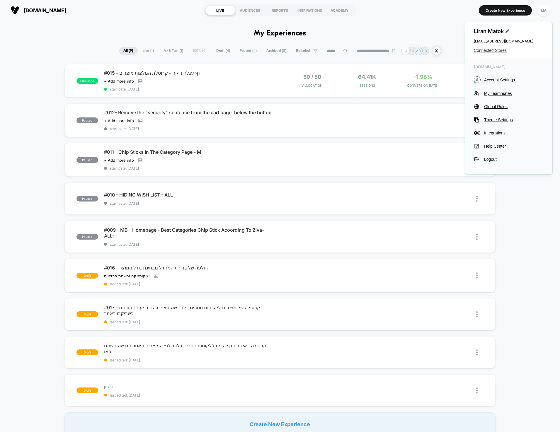
click at [484, 52] on span "Connected Stores" at bounding box center [509, 50] width 70 height 5
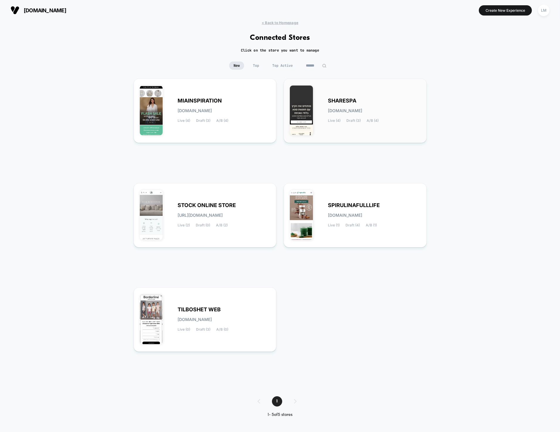
click at [345, 99] on span "SHARESPA" at bounding box center [342, 101] width 28 height 4
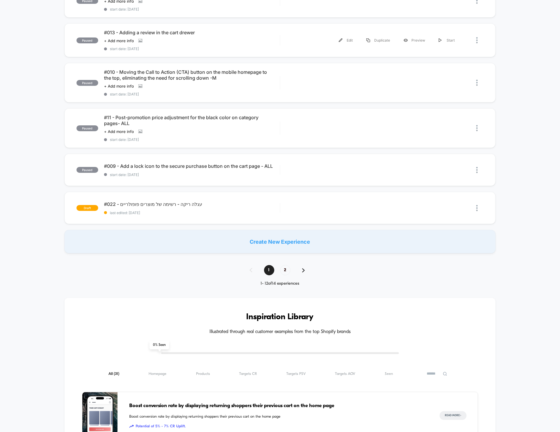
scroll to position [378, 0]
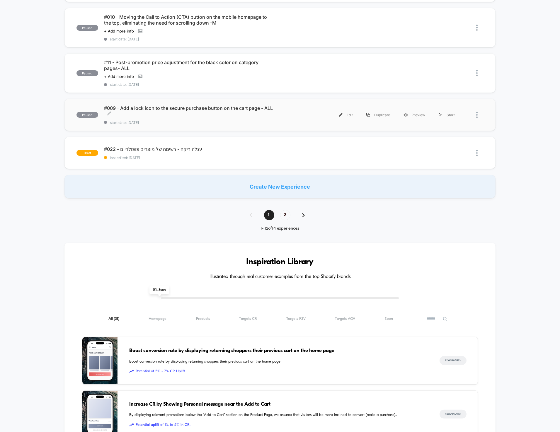
click at [205, 105] on span "#009 - Add a lock icon to the secure purchase button on the cart page - ALL Cli…" at bounding box center [192, 111] width 176 height 12
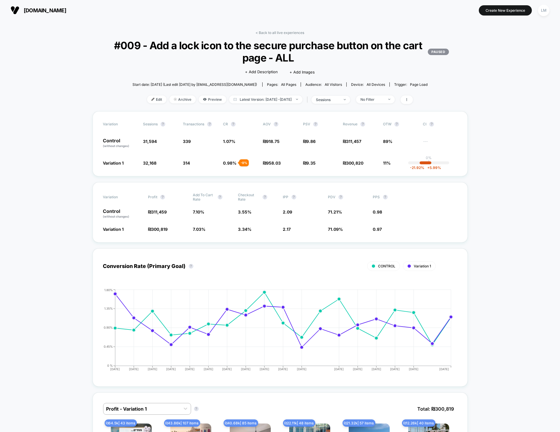
drag, startPoint x: 212, startPoint y: 140, endPoint x: 202, endPoint y: 139, distance: 9.7
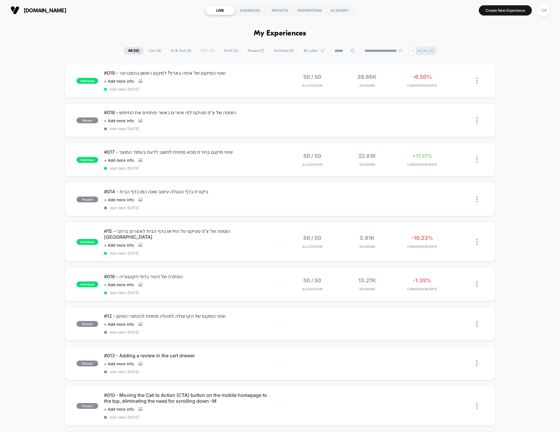
click at [78, 6] on section "[DOMAIN_NAME]" at bounding box center [98, 10] width 178 height 15
click at [103, 10] on section "[DOMAIN_NAME]" at bounding box center [98, 10] width 178 height 15
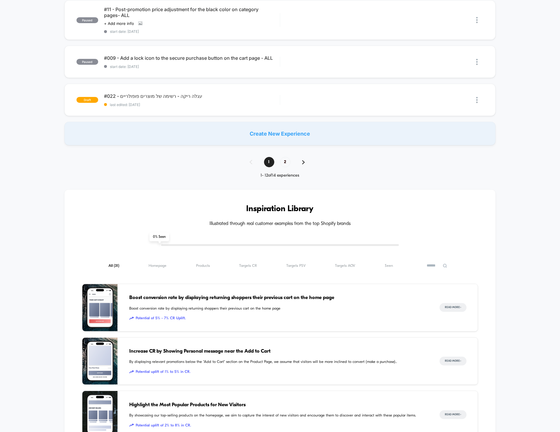
scroll to position [475, 0]
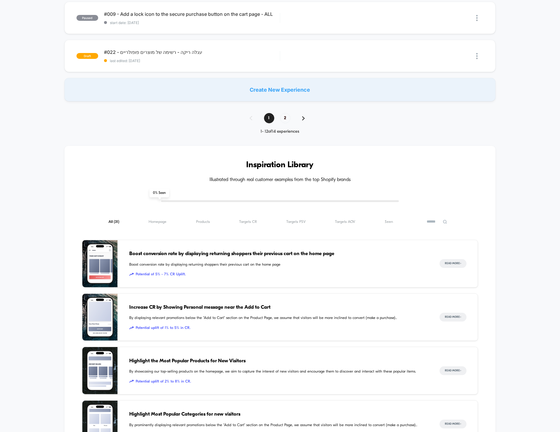
click at [287, 113] on div "1 2" at bounding box center [280, 118] width 73 height 10
click at [286, 113] on span "2" at bounding box center [285, 118] width 10 height 10
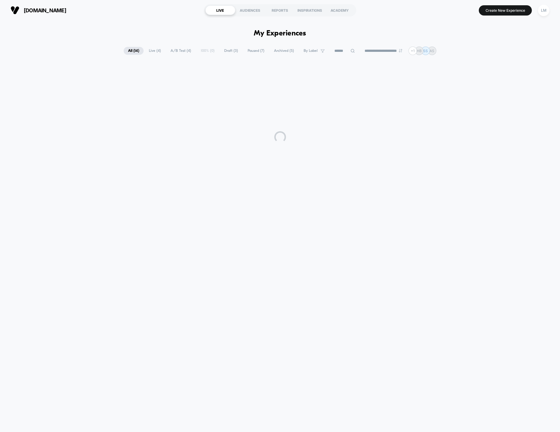
scroll to position [0, 0]
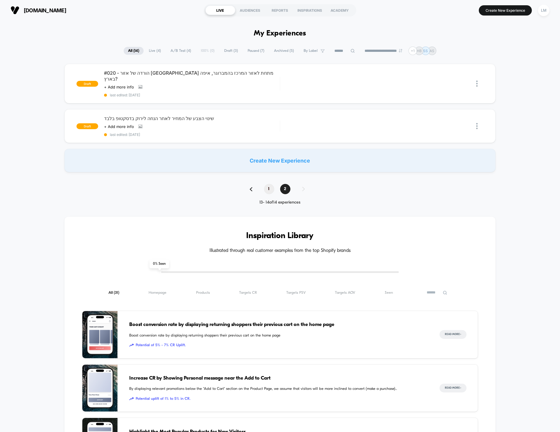
click at [270, 184] on span "1" at bounding box center [269, 189] width 10 height 10
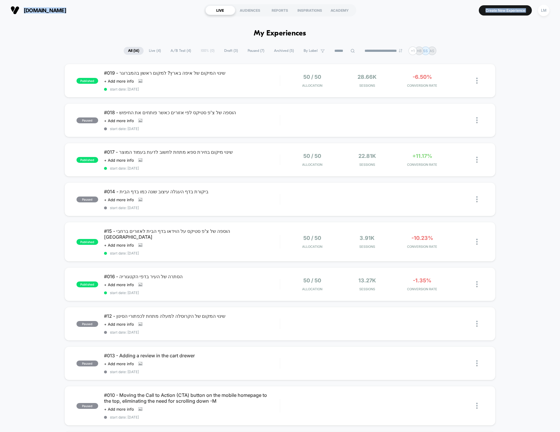
drag, startPoint x: 88, startPoint y: 2, endPoint x: 48, endPoint y: 340, distance: 339.8
click at [48, 340] on div "**********" at bounding box center [280, 216] width 560 height 432
click at [45, 340] on div "published #019 - שינוי המיקום של איפה בארץ? למקום ראשון בהמברוגר Click to view …" at bounding box center [280, 320] width 560 height 513
drag, startPoint x: 45, startPoint y: 357, endPoint x: 100, endPoint y: 14, distance: 348.0
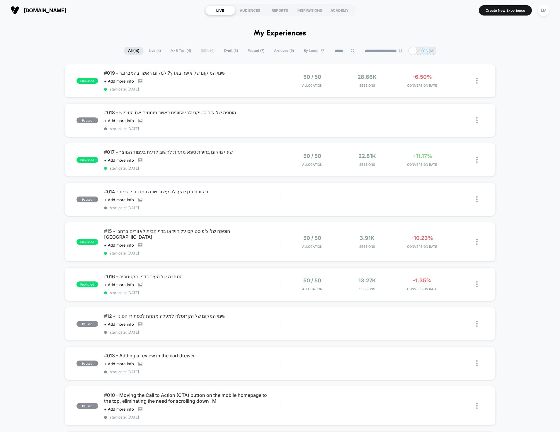
drag, startPoint x: 100, startPoint y: 12, endPoint x: 57, endPoint y: 342, distance: 332.9
click at [57, 342] on div "**********" at bounding box center [280, 216] width 560 height 432
click at [57, 342] on div "published #019 - שינוי המיקום של איפה בארץ? למקום ראשון בהמברוגר Click to view …" at bounding box center [280, 320] width 560 height 513
drag, startPoint x: 47, startPoint y: 351, endPoint x: 188, endPoint y: 59, distance: 324.1
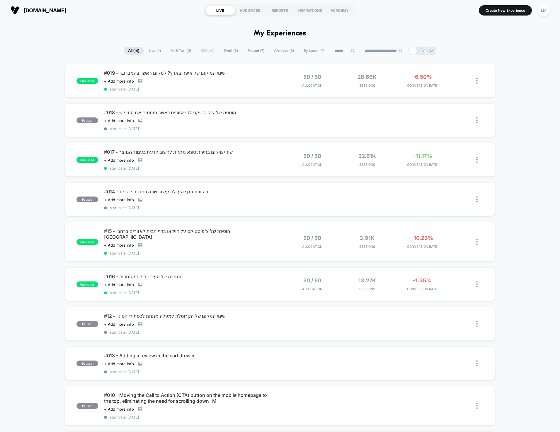
drag, startPoint x: 197, startPoint y: 29, endPoint x: 508, endPoint y: 391, distance: 476.9
drag, startPoint x: 497, startPoint y: 349, endPoint x: 281, endPoint y: 59, distance: 361.1
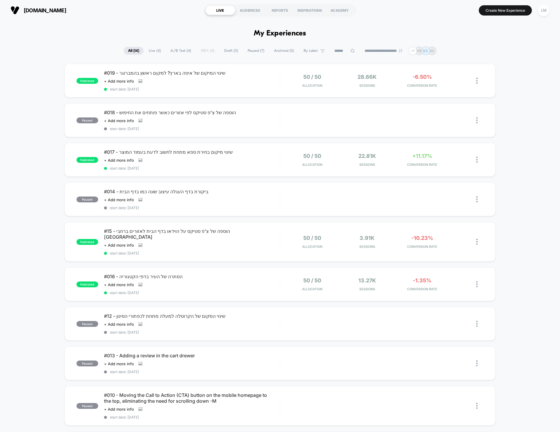
click at [276, 35] on h1 "My Experiences" at bounding box center [280, 33] width 52 height 8
click at [542, 10] on div "LM" at bounding box center [543, 10] width 11 height 11
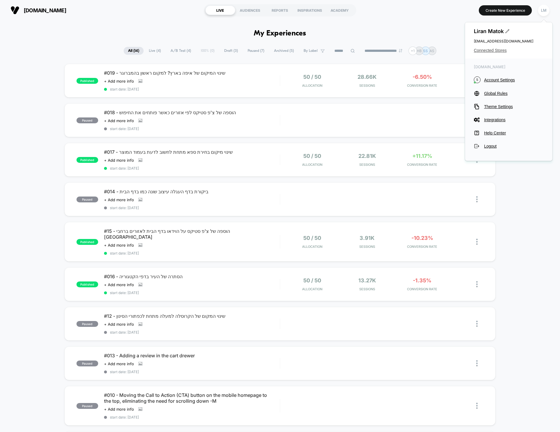
click at [495, 51] on span "Connected Stores" at bounding box center [509, 50] width 70 height 5
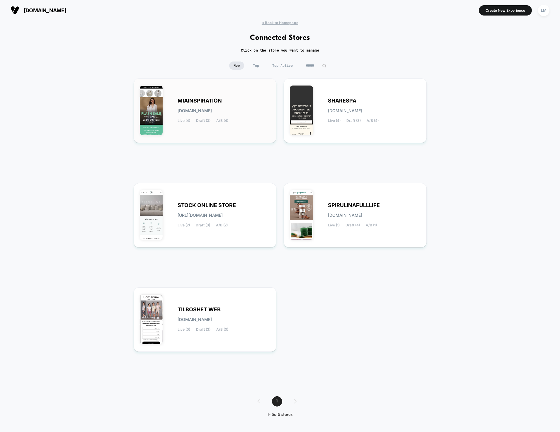
click at [238, 96] on div "MIAINSPIRATION [DOMAIN_NAME] Live (4) Draft (3) A/B (4)" at bounding box center [205, 111] width 131 height 52
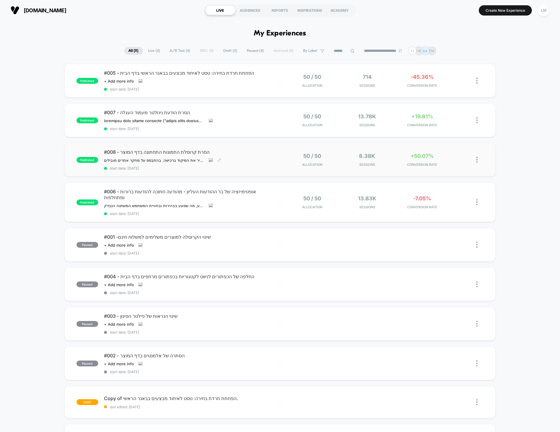
click at [168, 153] on span "#008 - הסרת קרוסלת התמונות התחתונה בדף המוצר" at bounding box center [192, 152] width 176 height 6
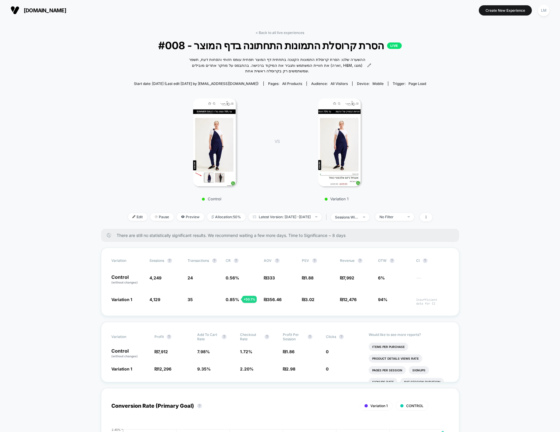
click at [236, 170] on div at bounding box center [214, 142] width 103 height 88
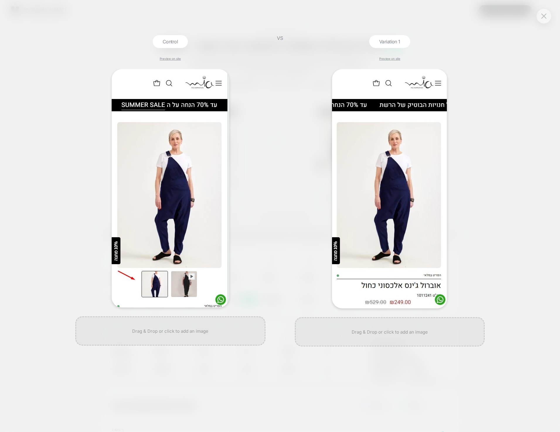
click at [280, 229] on div "VS" at bounding box center [280, 233] width 15 height 397
click at [507, 198] on div "Control Preview on site VS Variation 1 Preview on site" at bounding box center [280, 216] width 560 height 432
click at [543, 17] on img at bounding box center [543, 15] width 5 height 5
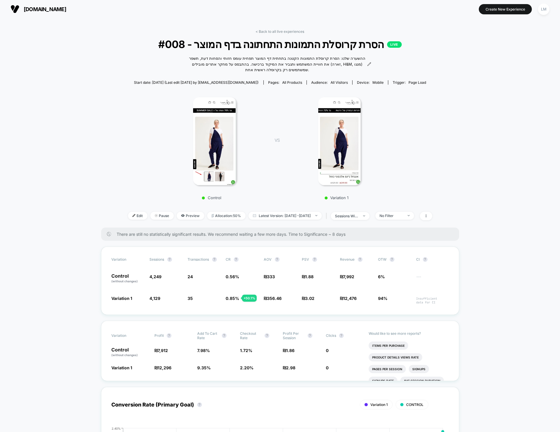
scroll to position [3, 0]
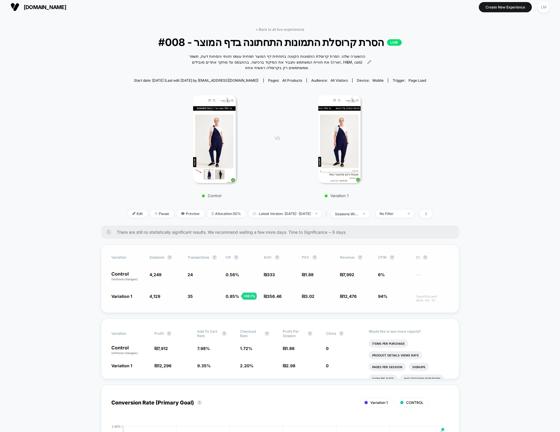
click at [228, 295] on span "0.85 %" at bounding box center [232, 296] width 13 height 5
click at [230, 295] on span "0.85 %" at bounding box center [232, 296] width 13 height 5
click at [386, 290] on div "Variation Sessions ? Transactions ? CR ? AOV ? PSV ? Revenue ? OTW ? CI ? Contr…" at bounding box center [280, 279] width 358 height 68
drag, startPoint x: 383, startPoint y: 297, endPoint x: 381, endPoint y: 286, distance: 10.4
click at [383, 298] on div "Variation Sessions ? Transactions ? CR ? AOV ? PSV ? Revenue ? OTW ? CI ? Contr…" at bounding box center [280, 279] width 358 height 68
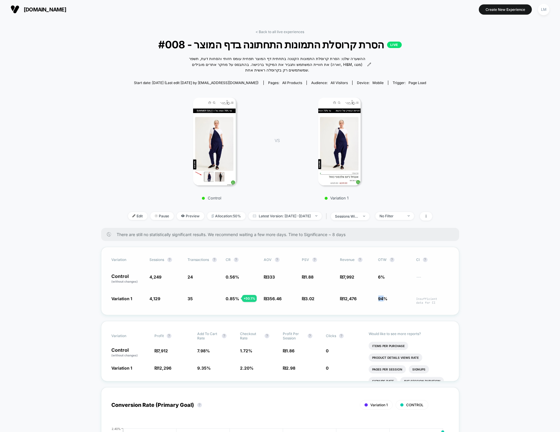
scroll to position [0, 0]
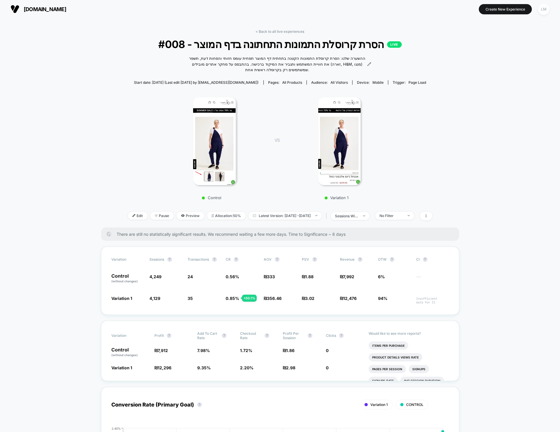
click at [547, 10] on div "LM" at bounding box center [543, 9] width 11 height 11
click at [489, 49] on span "Connected Stores" at bounding box center [509, 49] width 70 height 5
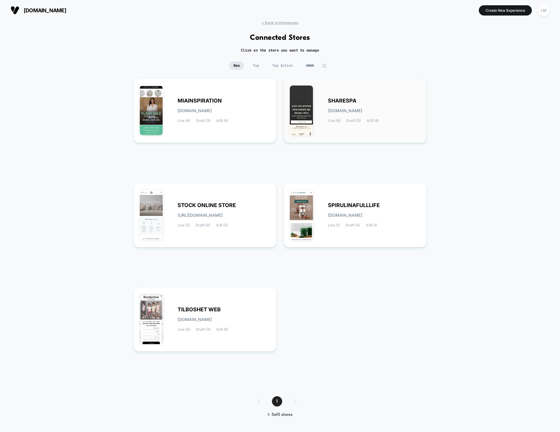
click at [350, 95] on div "SHARESPA [DOMAIN_NAME] Live (4) Draft (3) A/B (4)" at bounding box center [355, 111] width 131 height 52
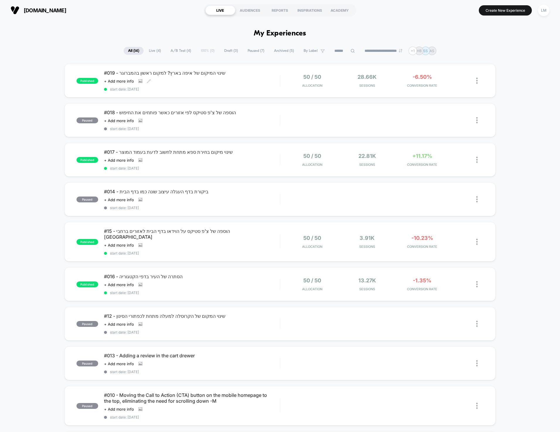
click at [264, 79] on div "#019 - שינוי המיקום של איפה בארץ? למקום ראשון בהמברוגר Click to view images Cli…" at bounding box center [192, 80] width 176 height 21
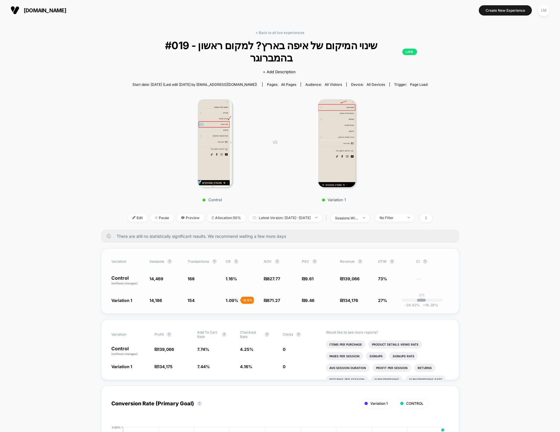
drag, startPoint x: 371, startPoint y: 289, endPoint x: 364, endPoint y: 288, distance: 7.2
click at [372, 297] on span "₪ 134,176 - 1.6 %" at bounding box center [356, 300] width 32 height 6
click at [268, 30] on link "< Back to all live experiences" at bounding box center [280, 32] width 49 height 4
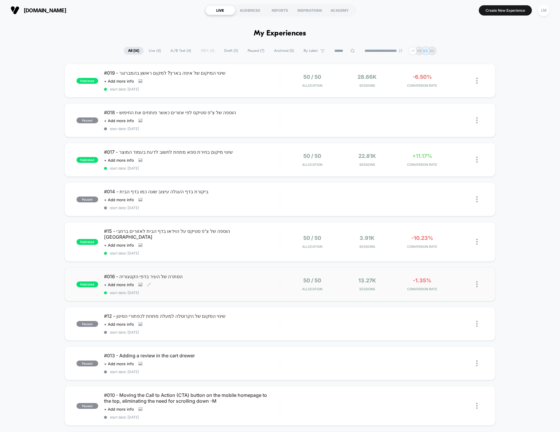
click at [137, 274] on span "#016 - הסתרה של העיר בדפי הקטגוריה" at bounding box center [192, 277] width 176 height 6
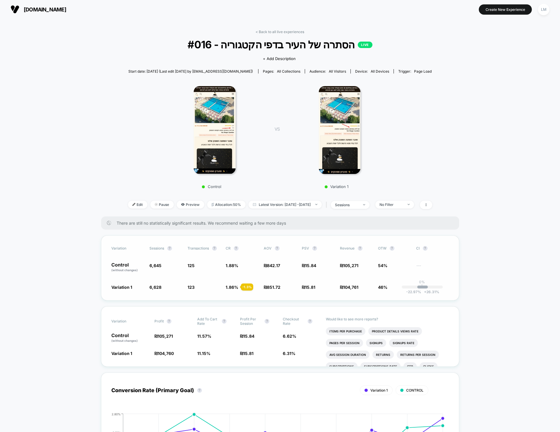
scroll to position [1, 0]
drag, startPoint x: 159, startPoint y: 72, endPoint x: 177, endPoint y: 71, distance: 17.9
click at [177, 71] on span "Start date: [DATE] (Last edit [DATE] by [EMAIL_ADDRESS][DOMAIN_NAME])" at bounding box center [190, 71] width 124 height 4
drag, startPoint x: 196, startPoint y: 71, endPoint x: 221, endPoint y: 65, distance: 25.9
click at [216, 68] on span "Start date: [DATE] (Last edit [DATE] by [EMAIL_ADDRESS][DOMAIN_NAME])" at bounding box center [190, 71] width 124 height 10
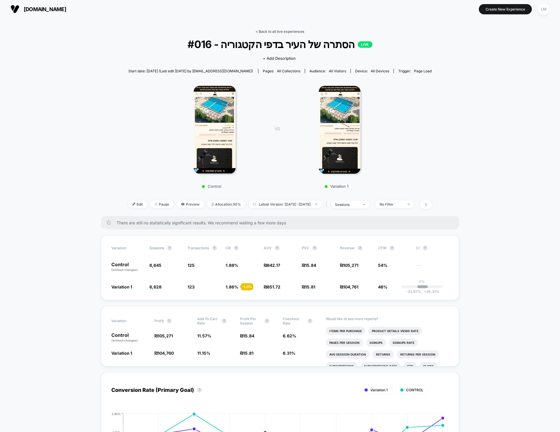
click at [283, 30] on link "< Back to all live experiences" at bounding box center [280, 31] width 49 height 4
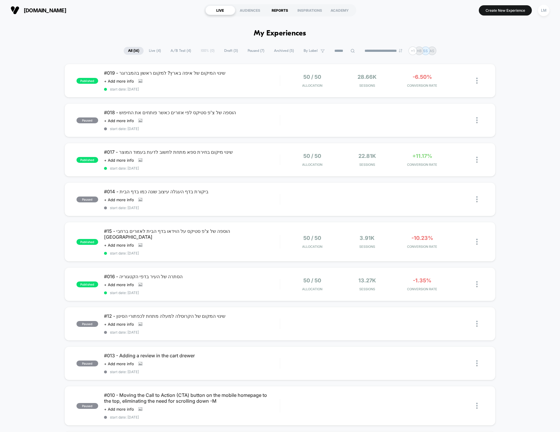
click at [284, 6] on div "REPORTS" at bounding box center [280, 10] width 30 height 9
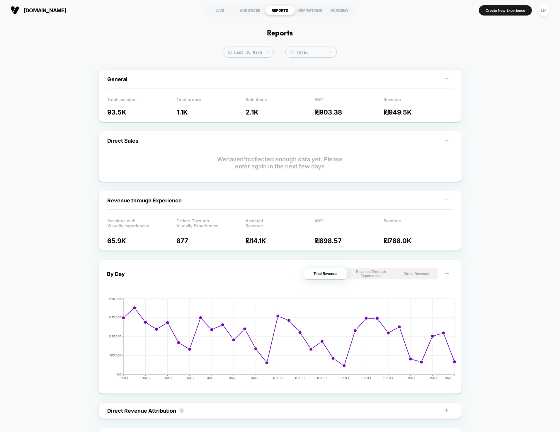
drag, startPoint x: 99, startPoint y: 68, endPoint x: 492, endPoint y: 119, distance: 396.6
click at [492, 119] on div "Last 30 Days Total Group 2 $ General Total sessions 93.5K Total orders 1.1K Sol…" at bounding box center [280, 398] width 560 height 703
click at [219, 8] on div "LIVE" at bounding box center [220, 10] width 30 height 9
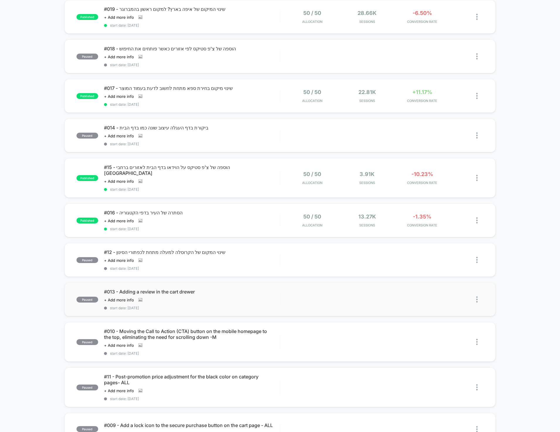
scroll to position [65, 0]
click at [166, 327] on span "#010 - Moving the Call to Action (CTA) button on the mobile homepage to the top…" at bounding box center [192, 333] width 176 height 12
